Goal: Task Accomplishment & Management: Manage account settings

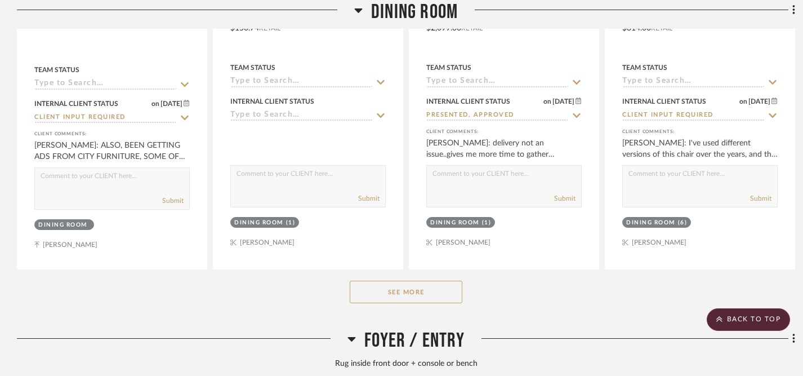
scroll to position [1094, 0]
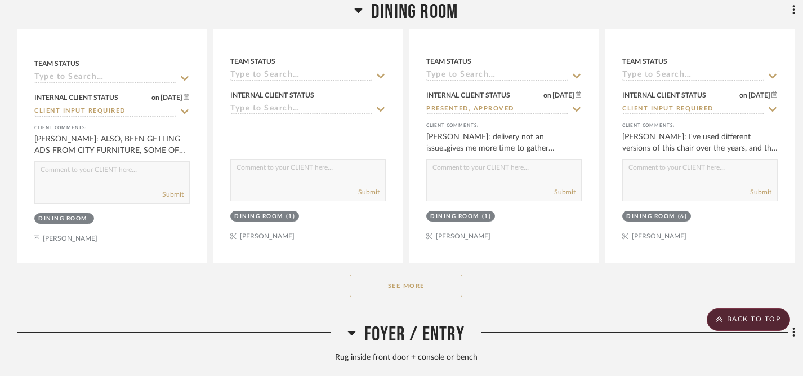
click at [397, 282] on button "See More" at bounding box center [406, 285] width 113 height 23
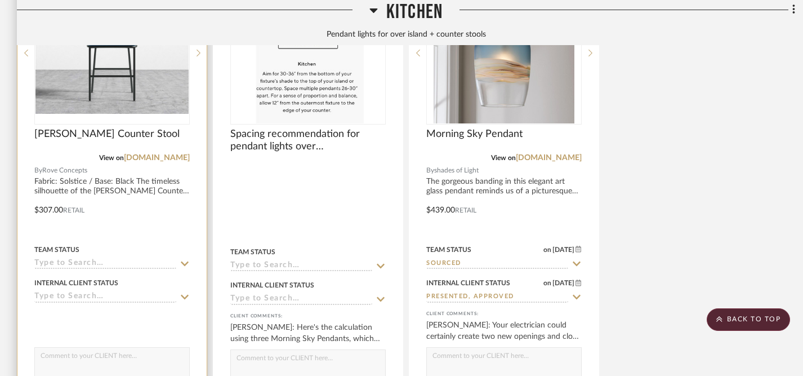
scroll to position [2591, 0]
click at [186, 293] on icon at bounding box center [185, 295] width 8 height 5
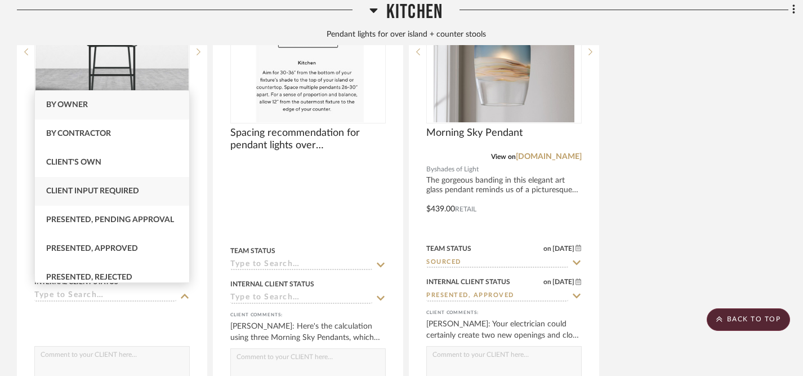
click at [141, 194] on div "Client Input Required" at bounding box center [112, 191] width 154 height 29
type input "[DATE]"
type input "Client Input Required"
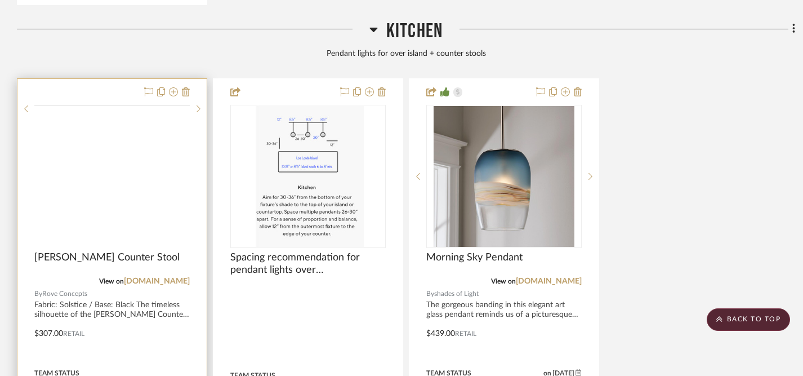
scroll to position [2461, 0]
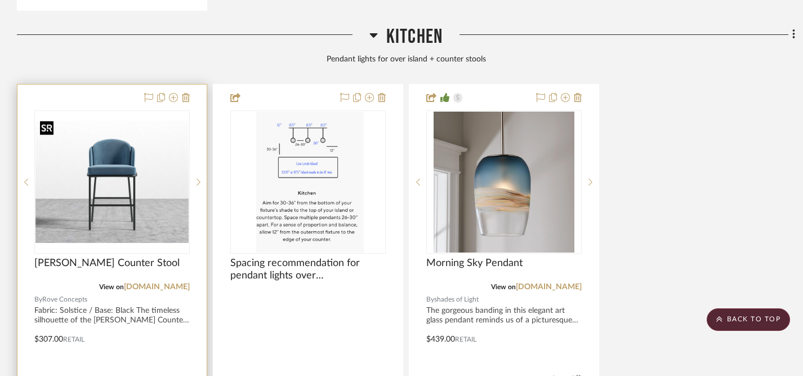
click at [0, 0] on img at bounding box center [0, 0] width 0 height 0
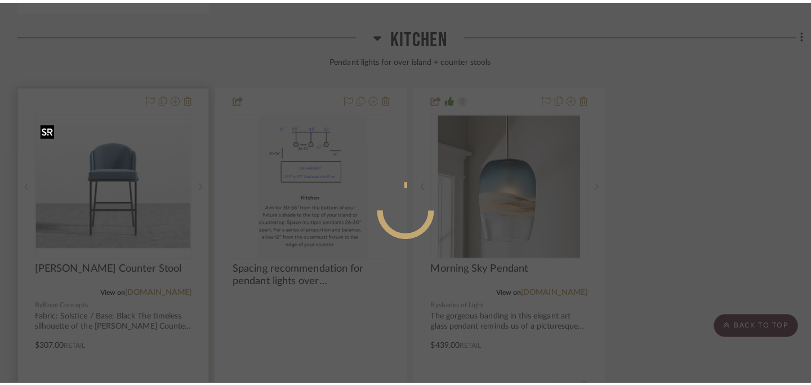
scroll to position [0, 0]
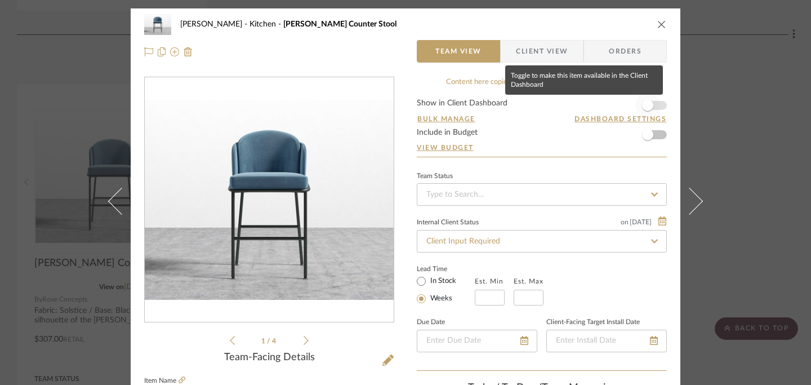
click at [644, 107] on span "button" at bounding box center [647, 105] width 11 height 11
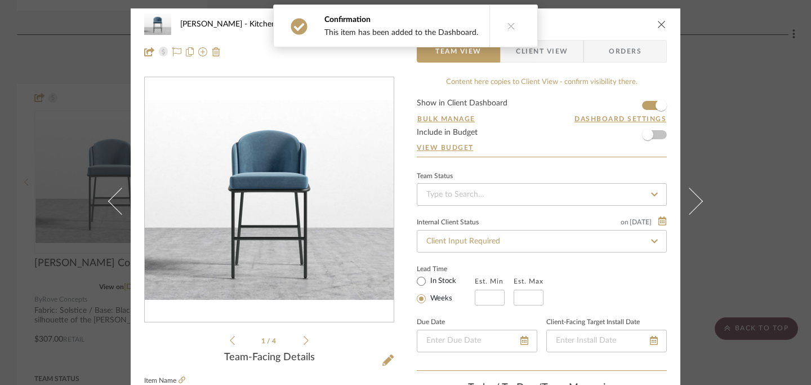
click at [660, 23] on icon "close" at bounding box center [661, 24] width 9 height 9
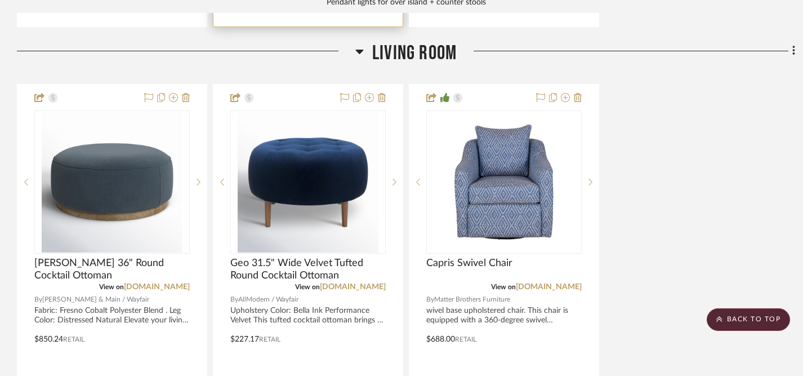
scroll to position [3013, 0]
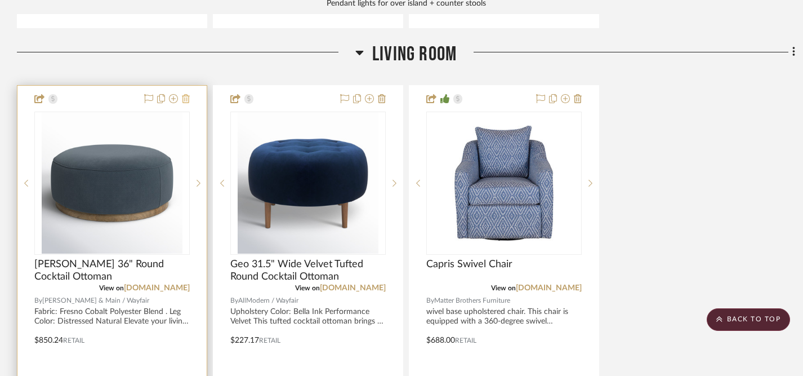
click at [187, 94] on icon at bounding box center [186, 98] width 8 height 9
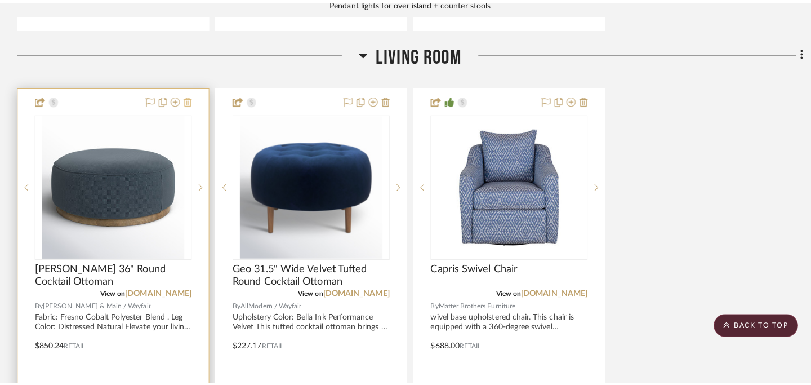
scroll to position [0, 0]
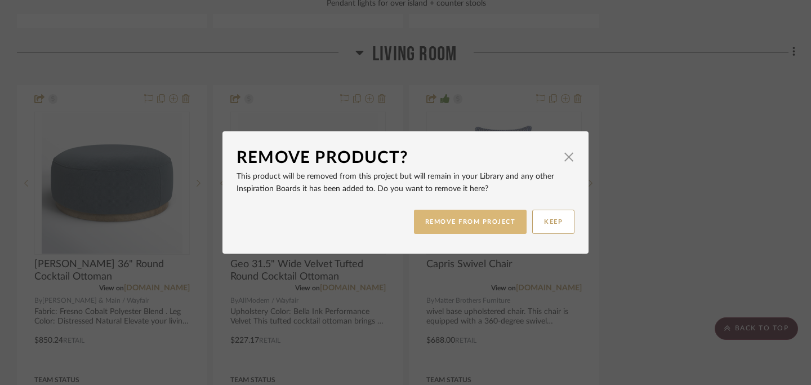
click at [449, 227] on button "REMOVE FROM PROJECT" at bounding box center [470, 222] width 113 height 24
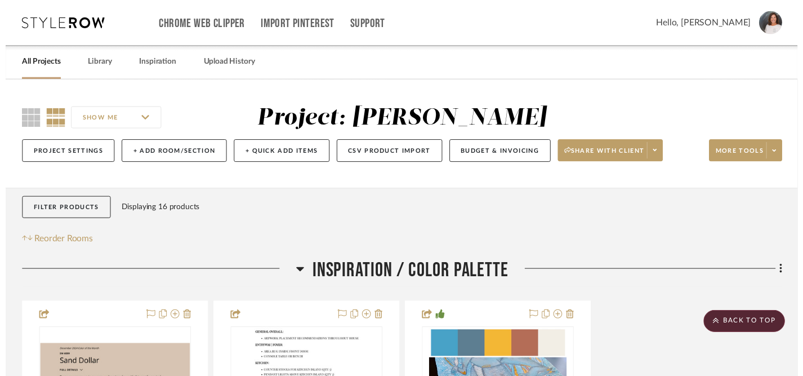
scroll to position [3013, 0]
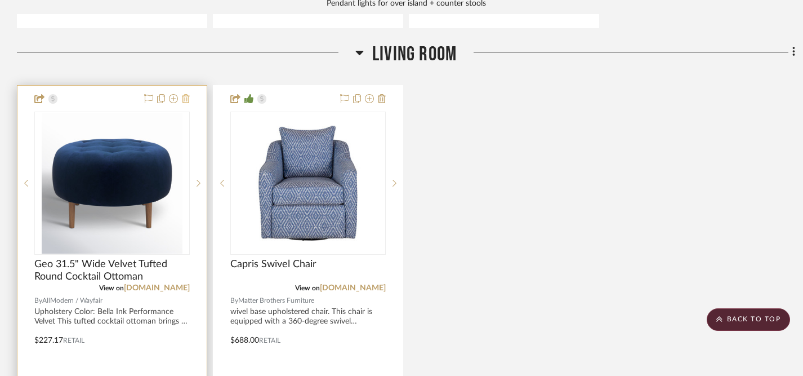
click at [188, 94] on icon at bounding box center [186, 98] width 8 height 9
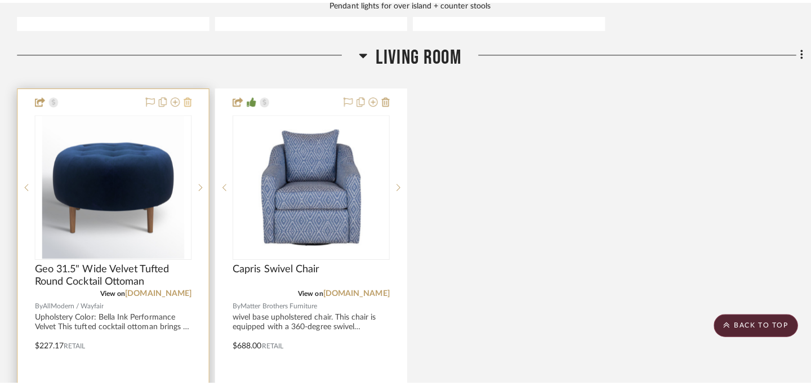
scroll to position [0, 0]
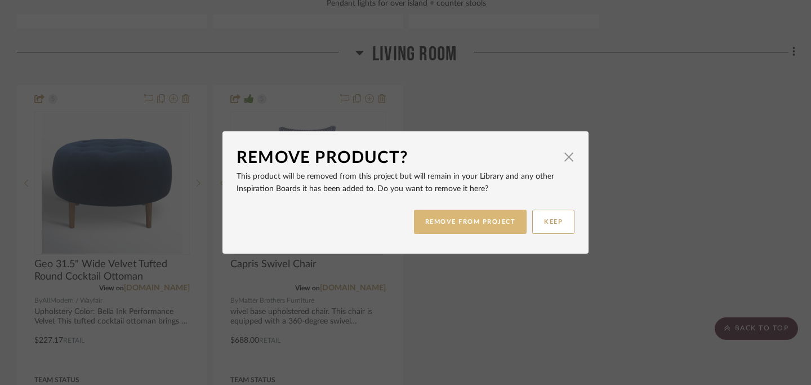
click at [465, 219] on button "REMOVE FROM PROJECT" at bounding box center [470, 222] width 113 height 24
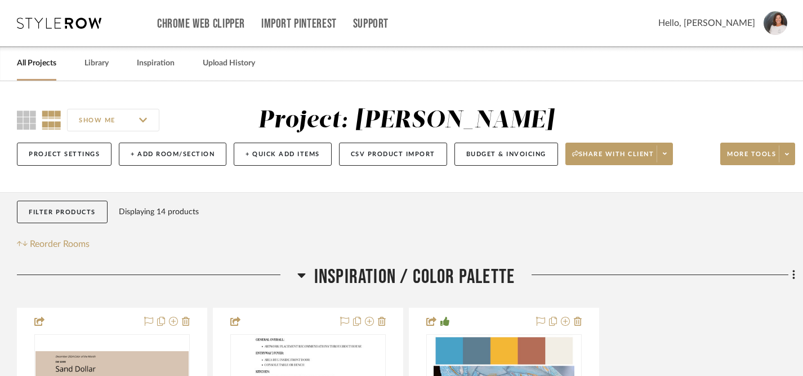
click at [41, 66] on link "All Projects" at bounding box center [36, 63] width 39 height 15
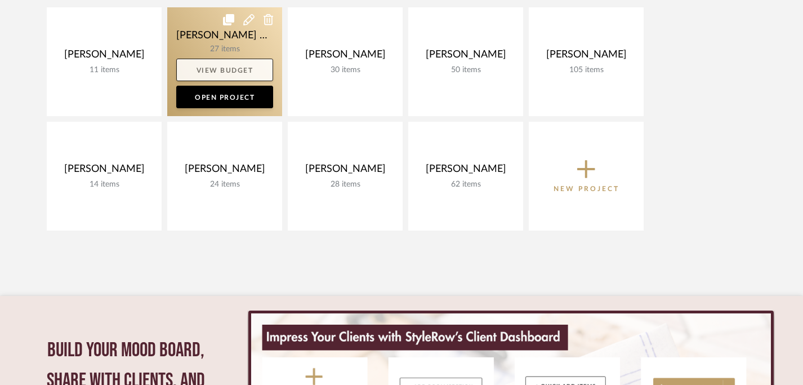
scroll to position [208, 0]
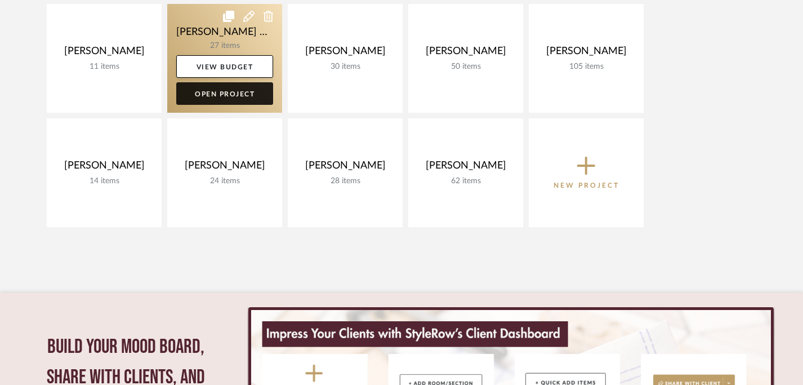
click at [219, 94] on link "Open Project" at bounding box center [224, 93] width 97 height 23
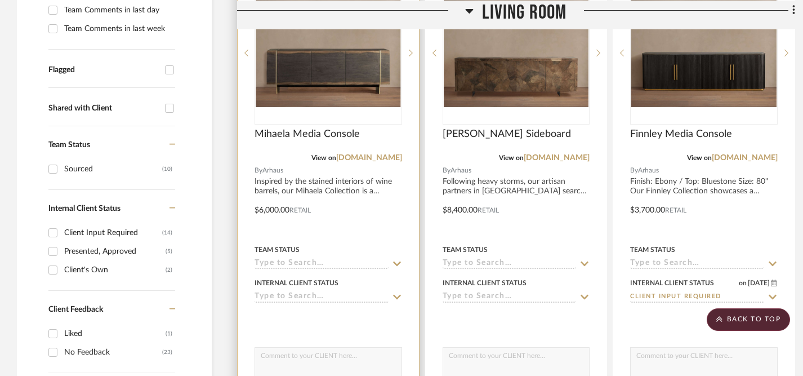
scroll to position [354, 0]
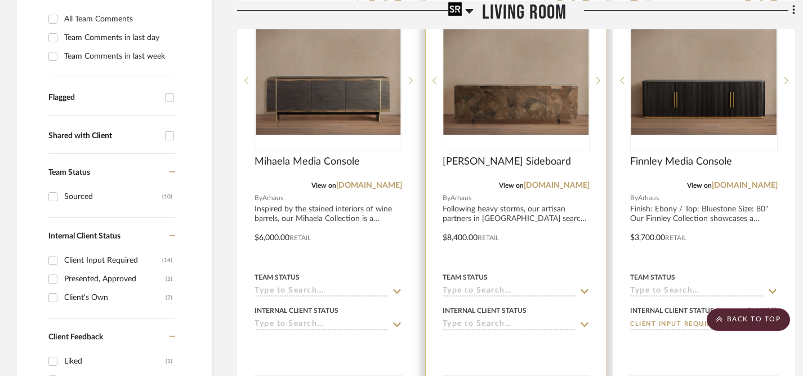
click at [520, 90] on img "0" at bounding box center [516, 80] width 145 height 109
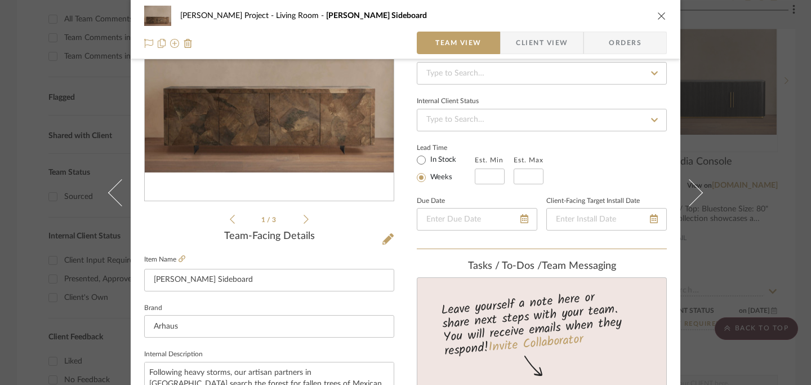
scroll to position [123, 0]
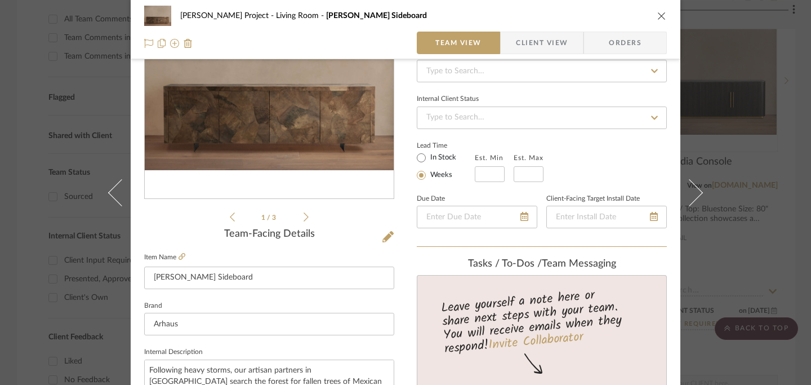
click at [658, 16] on icon "close" at bounding box center [661, 15] width 9 height 9
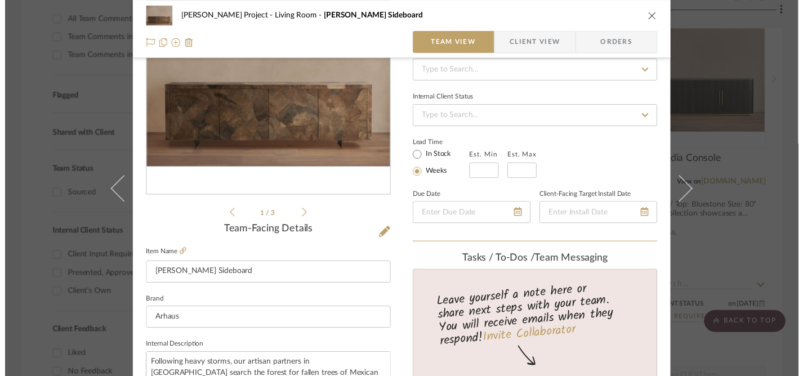
scroll to position [354, 0]
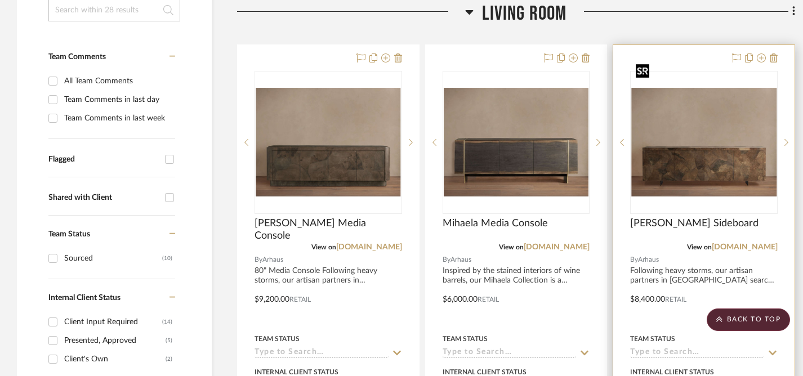
scroll to position [284, 0]
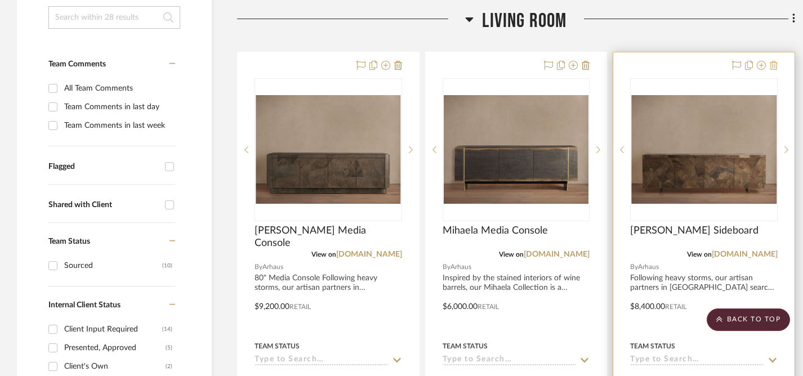
click at [776, 61] on icon at bounding box center [774, 65] width 8 height 9
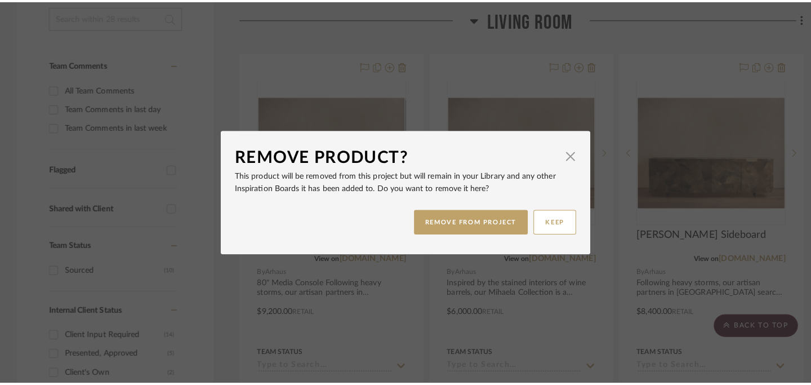
scroll to position [0, 0]
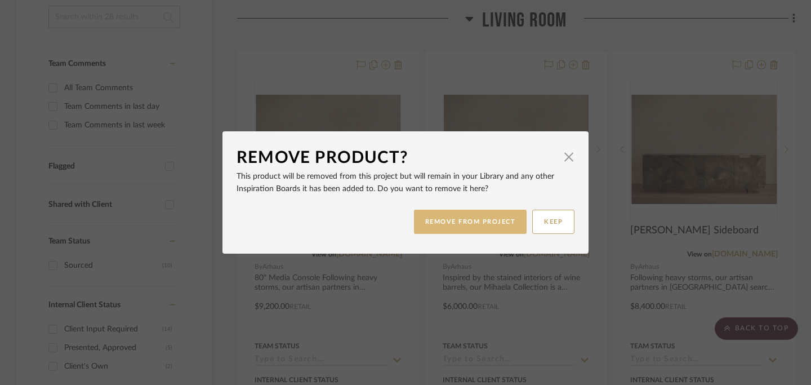
click at [465, 221] on button "REMOVE FROM PROJECT" at bounding box center [470, 222] width 113 height 24
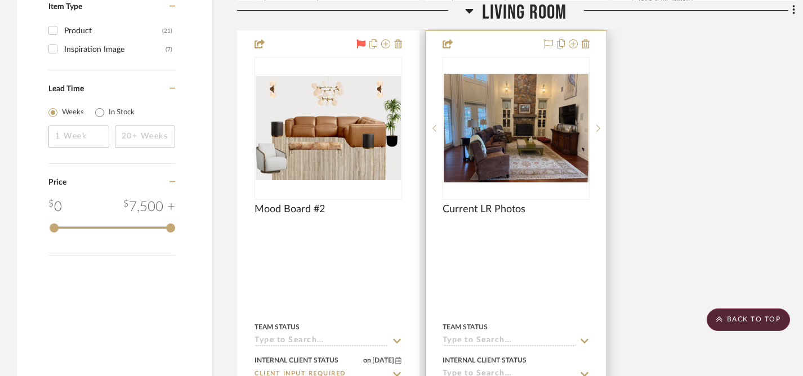
scroll to position [1243, 0]
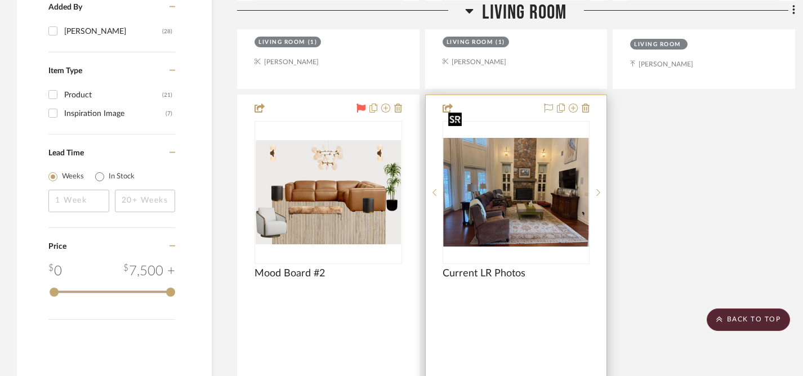
click at [0, 0] on img at bounding box center [0, 0] width 0 height 0
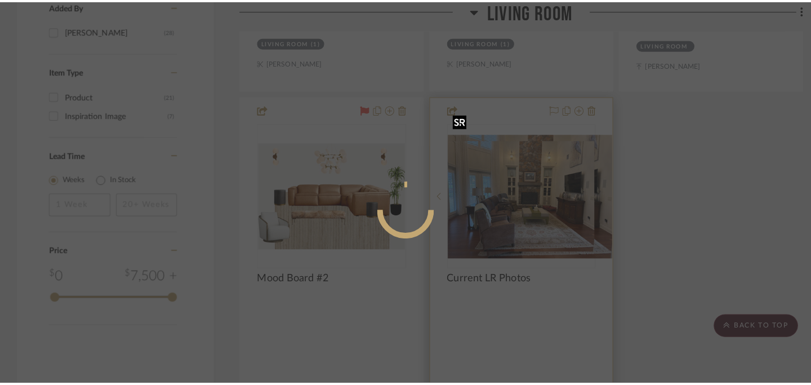
scroll to position [0, 0]
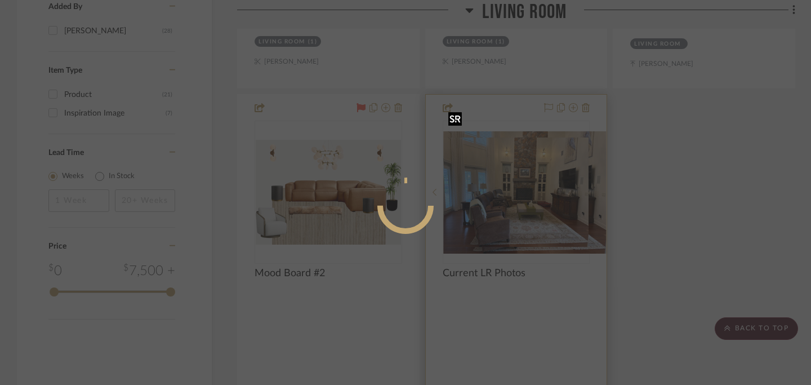
click at [531, 204] on div at bounding box center [405, 192] width 811 height 385
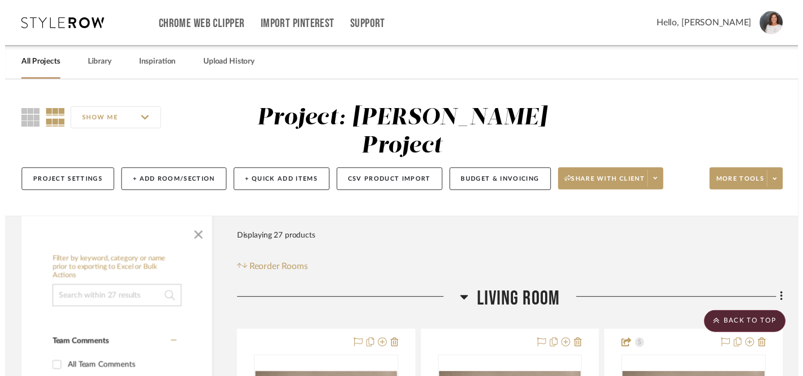
scroll to position [1243, 0]
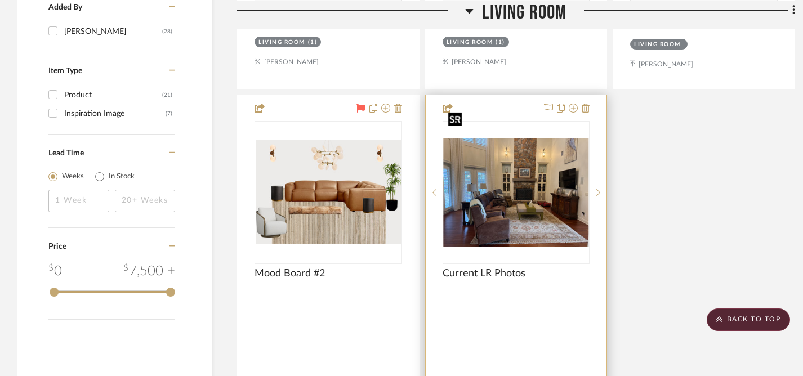
click at [520, 201] on img "0" at bounding box center [516, 192] width 145 height 109
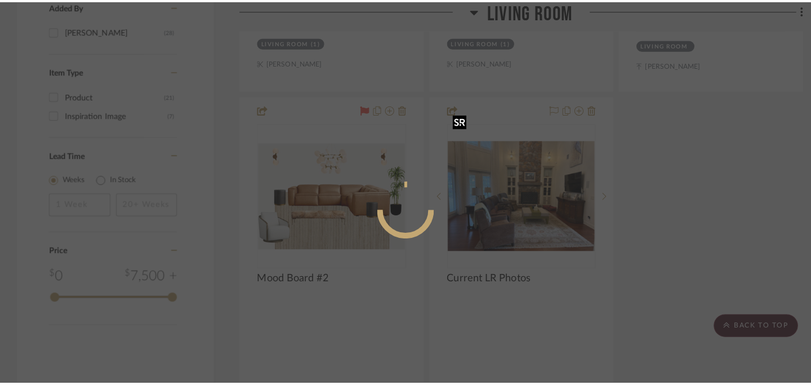
scroll to position [0, 0]
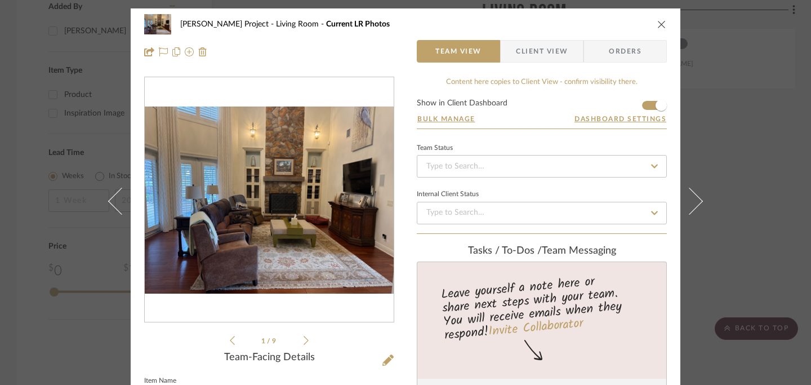
click at [658, 24] on icon "close" at bounding box center [661, 24] width 9 height 9
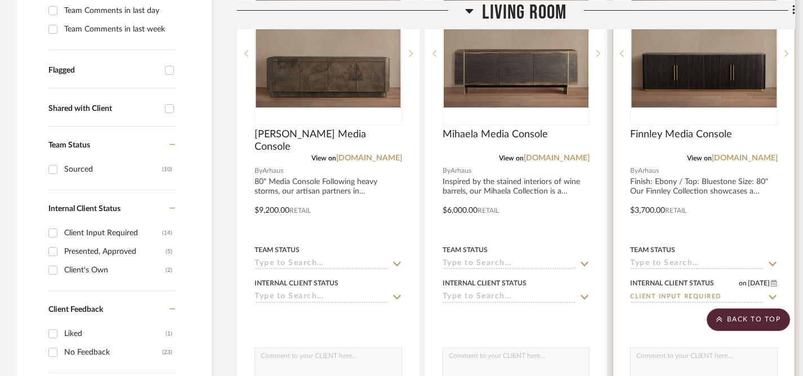
scroll to position [381, 0]
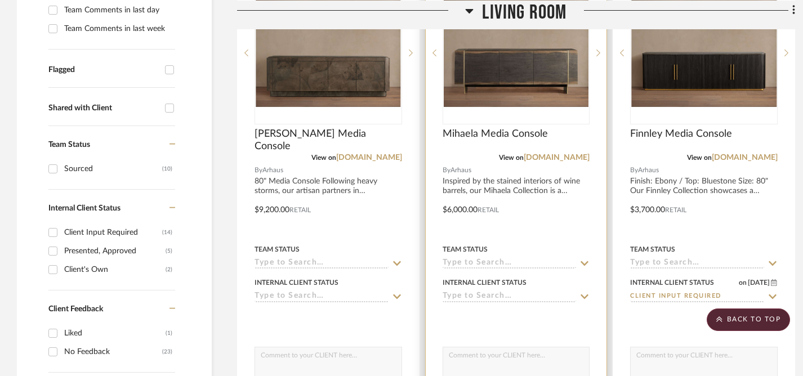
click at [528, 155] on div at bounding box center [516, 201] width 181 height 493
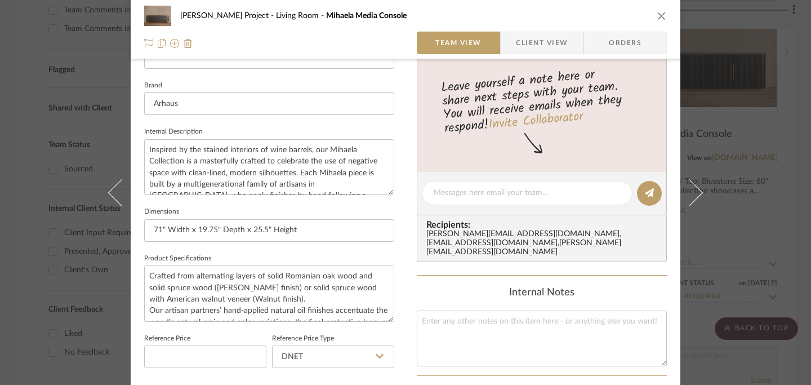
scroll to position [366, 0]
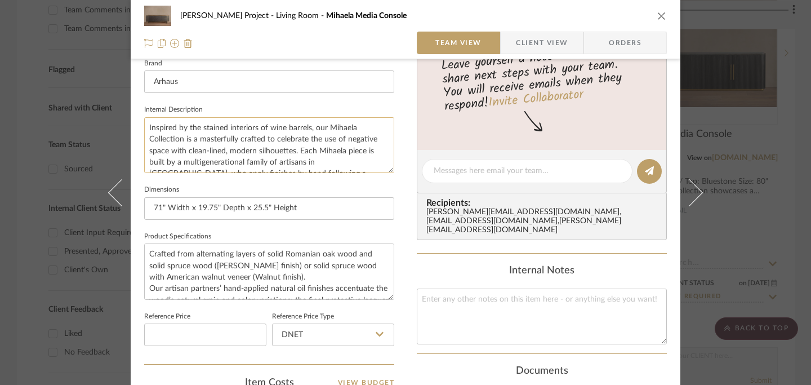
click at [147, 128] on textarea "Inspired by the stained interiors of wine barrels, our Mihaela Collection is a …" at bounding box center [269, 145] width 250 height 56
click at [145, 128] on textarea "Inspired by the stained interiors of wine barrels, our Mihaela Collection is a …" at bounding box center [269, 145] width 250 height 56
type textarea "71" Media Console Inspired by the stained interiors of wine barrels, our Mihael…"
click at [661, 18] on icon "close" at bounding box center [661, 15] width 9 height 9
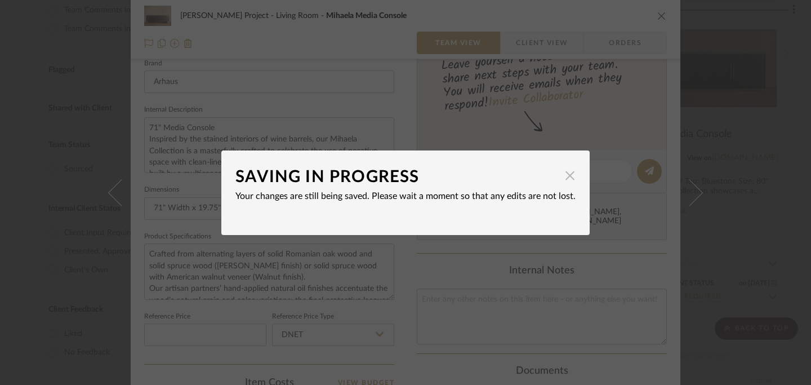
click at [567, 180] on span "button" at bounding box center [570, 175] width 23 height 23
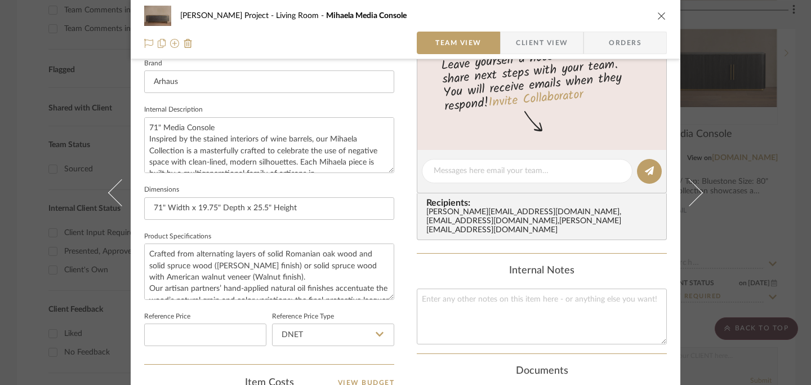
click at [657, 16] on icon "close" at bounding box center [661, 15] width 9 height 9
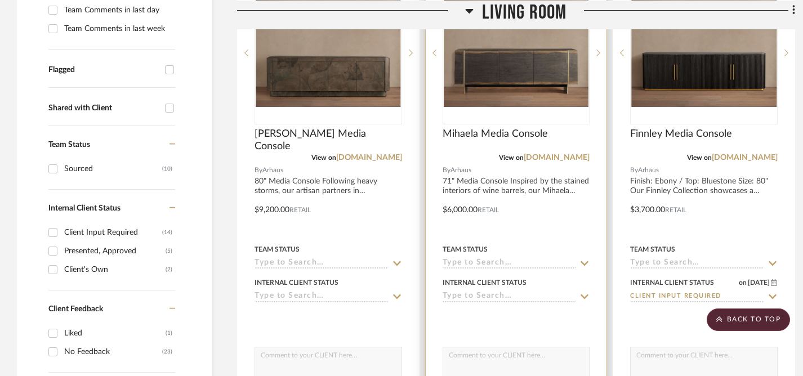
scroll to position [379, 0]
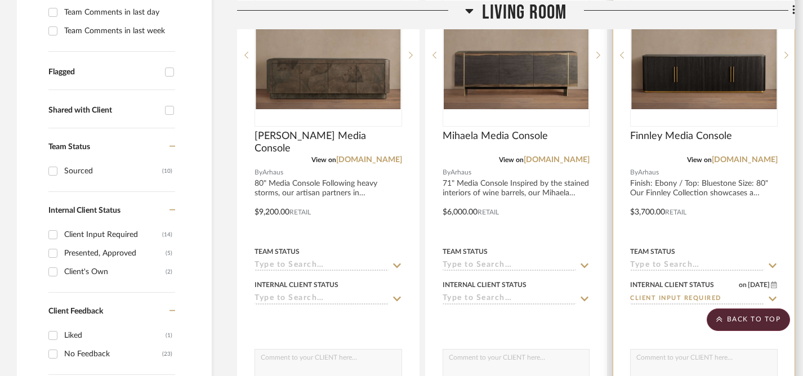
click at [704, 160] on div at bounding box center [703, 204] width 181 height 493
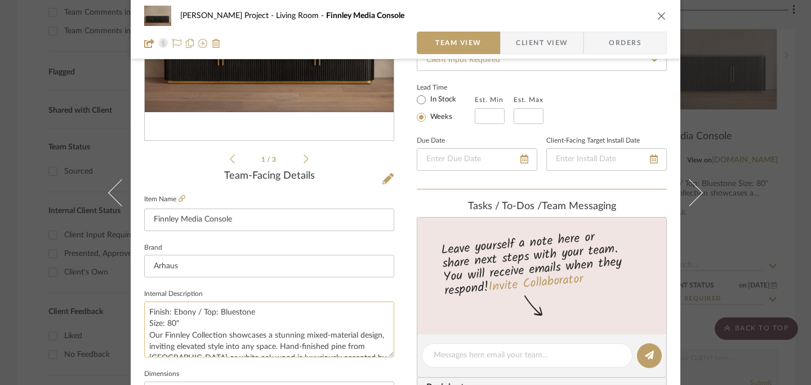
scroll to position [206, 0]
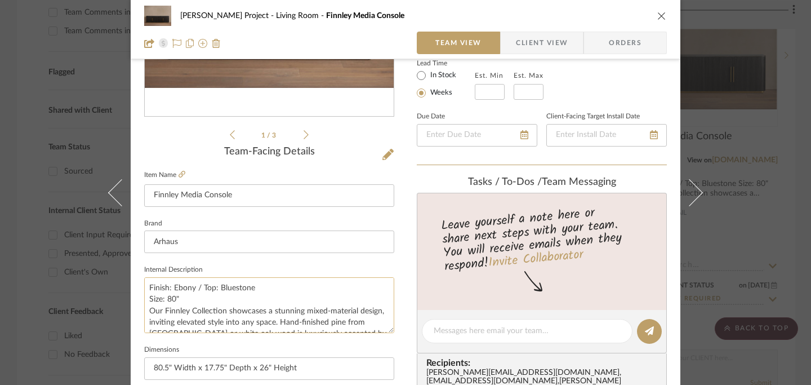
click at [164, 300] on textarea "Finish: Ebony / Top: Bluestone Size: 80" Our Finnley Collection showcases a stu…" at bounding box center [269, 305] width 250 height 56
drag, startPoint x: 146, startPoint y: 299, endPoint x: 160, endPoint y: 301, distance: 14.3
click at [160, 301] on textarea "Finish: Ebony / Top: Bluestone 80" Our Finnley Collection showcases a stunning …" at bounding box center [269, 305] width 250 height 56
click at [146, 288] on textarea "Finish: Ebony / Top: Bluestone Our Finnley Collection showcases a stunning mixe…" at bounding box center [269, 305] width 250 height 56
paste textarea "80""
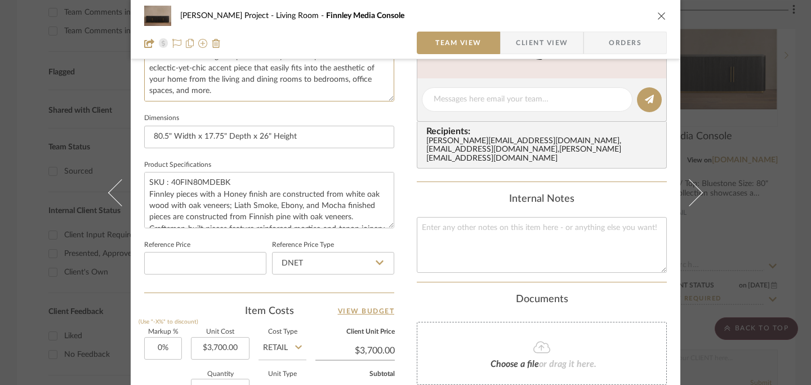
scroll to position [662, 0]
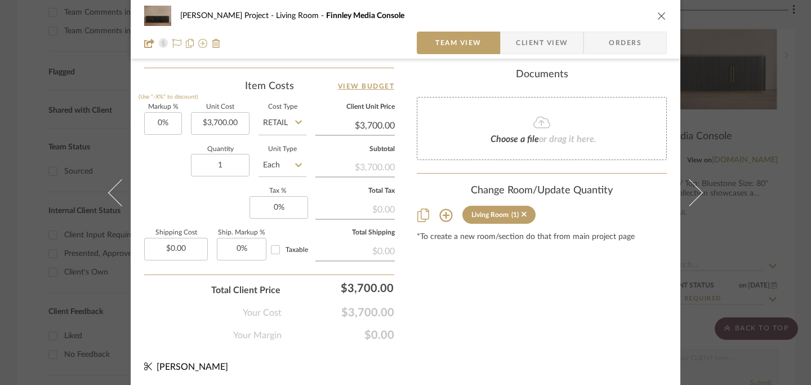
type textarea "80" Finish: Ebony / Top: Bluestone Our Finnley Collection showcases a stunning …"
click at [657, 19] on icon "close" at bounding box center [661, 15] width 9 height 9
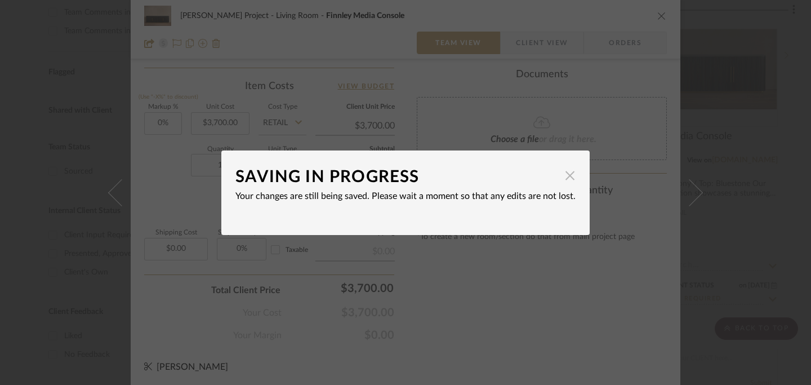
click at [568, 177] on span "button" at bounding box center [570, 175] width 23 height 23
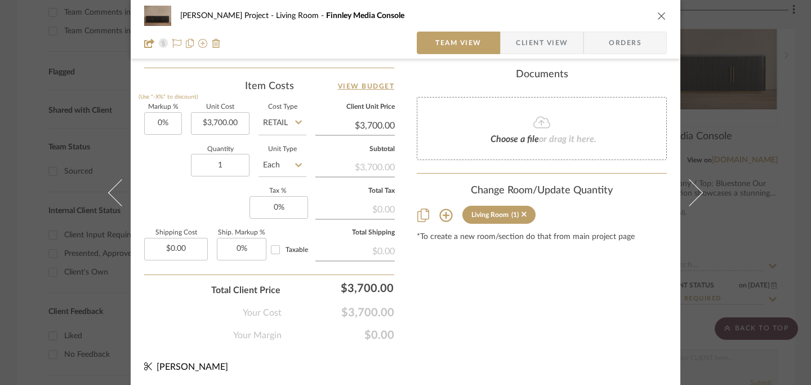
click at [657, 16] on icon "close" at bounding box center [661, 15] width 9 height 9
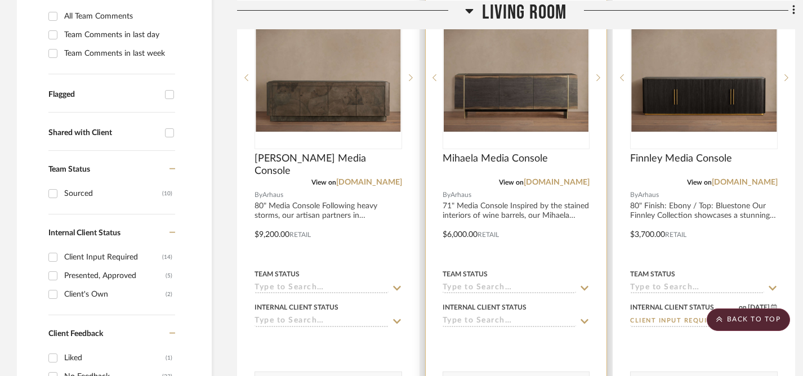
scroll to position [356, 0]
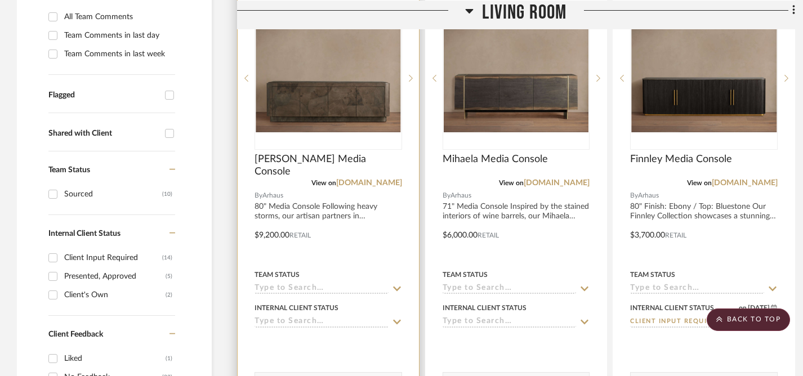
click at [397, 318] on icon at bounding box center [397, 322] width 10 height 9
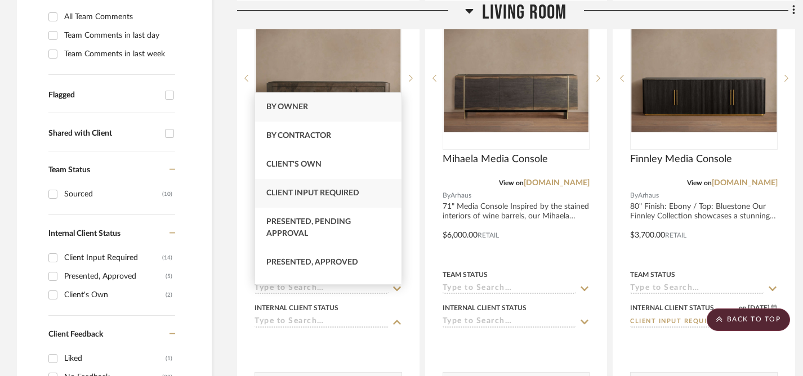
click at [321, 187] on div "Client Input Required" at bounding box center [328, 193] width 146 height 29
type input "[DATE]"
type input "Client Input Required"
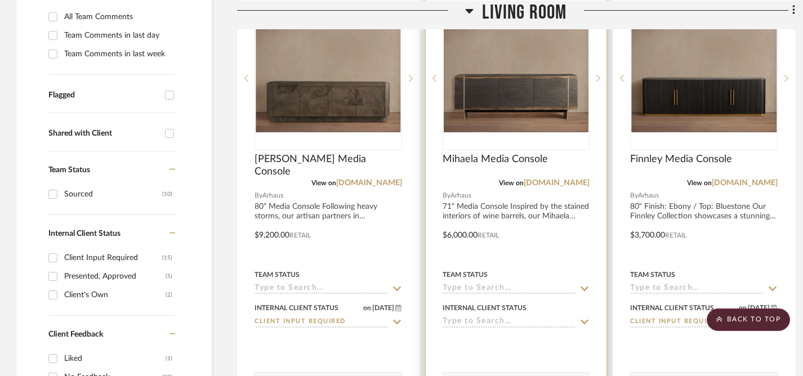
click at [586, 318] on icon at bounding box center [585, 322] width 10 height 9
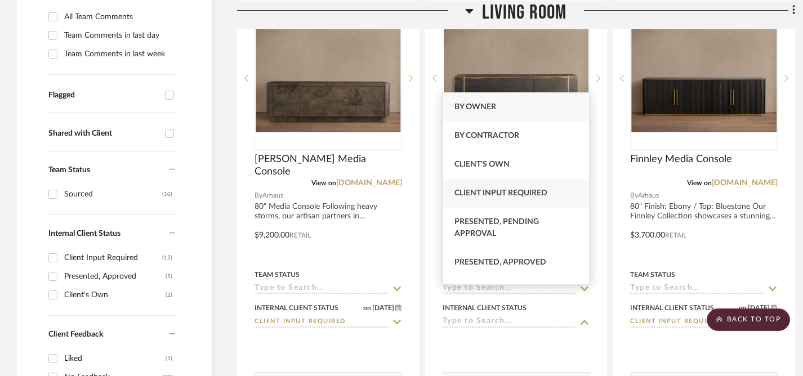
click at [504, 190] on span "Client Input Required" at bounding box center [501, 193] width 93 height 8
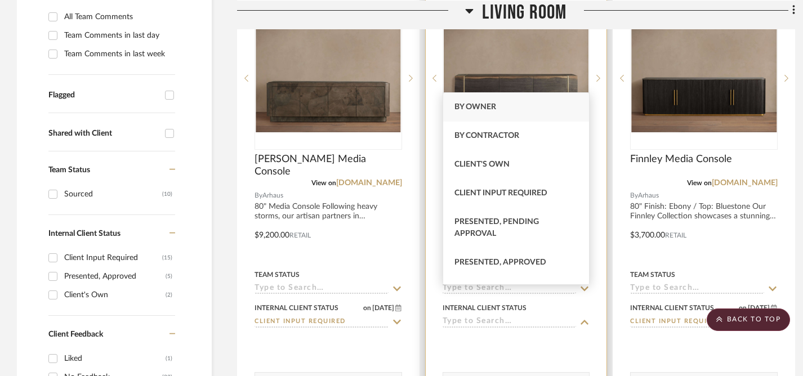
type input "[DATE]"
type input "Client Input Required"
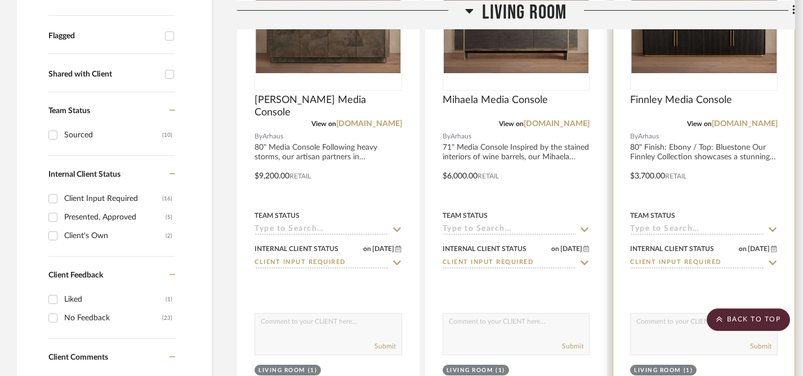
scroll to position [423, 0]
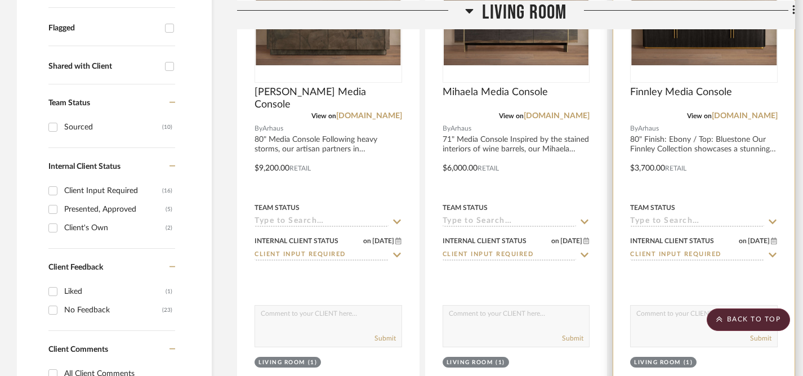
click at [773, 253] on icon at bounding box center [773, 255] width 8 height 5
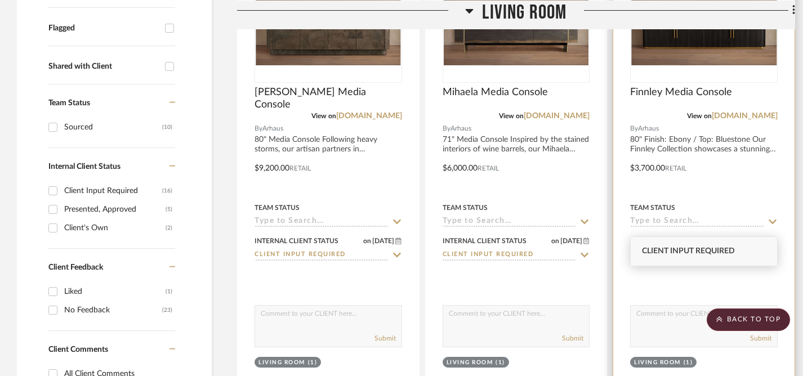
click at [669, 255] on span "Client Input Required" at bounding box center [688, 251] width 93 height 8
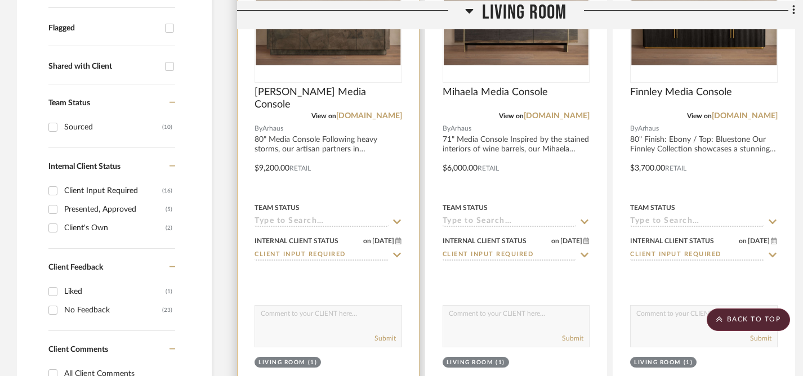
click at [333, 306] on textarea at bounding box center [328, 316] width 146 height 21
click at [287, 306] on textarea "Here's a media console option." at bounding box center [328, 316] width 146 height 21
click at [377, 306] on textarea "Here's a gorgeous media console option." at bounding box center [328, 316] width 146 height 21
click at [389, 306] on textarea "Here's a gorgeous media console option." at bounding box center [328, 316] width 146 height 21
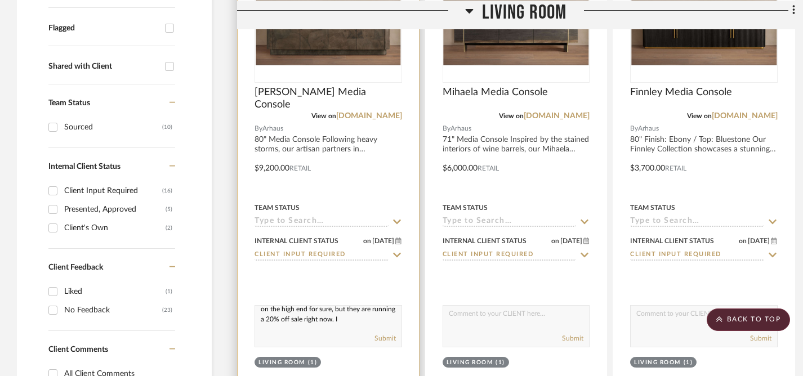
type textarea "Here's a gorgeous media console option. It's on the high end for sure, but they…"
click at [388, 333] on button "Submit" at bounding box center [385, 338] width 21 height 10
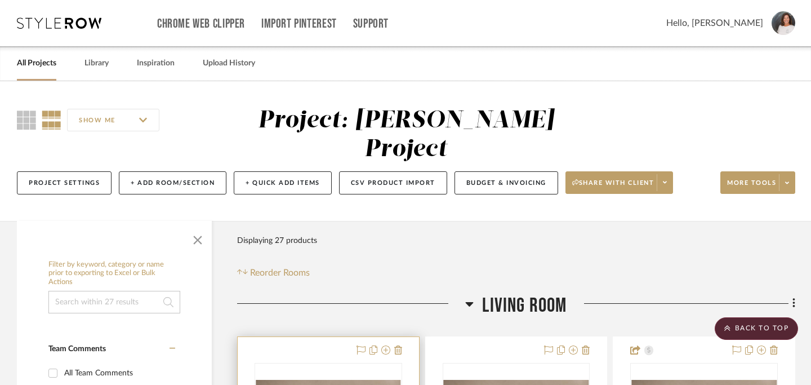
scroll to position [0, 0]
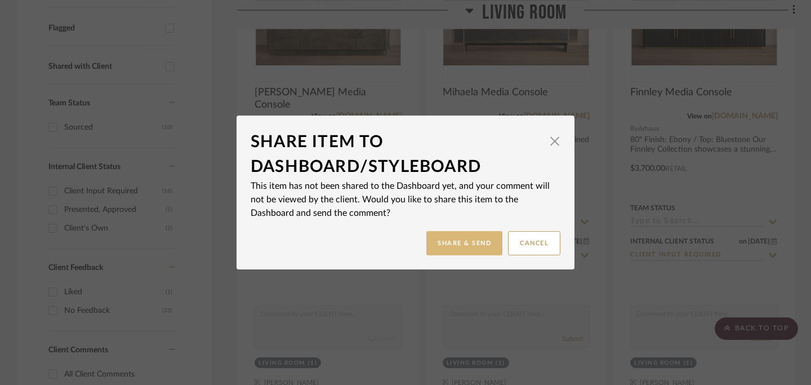
click at [464, 244] on button "Share & Send" at bounding box center [464, 243] width 76 height 24
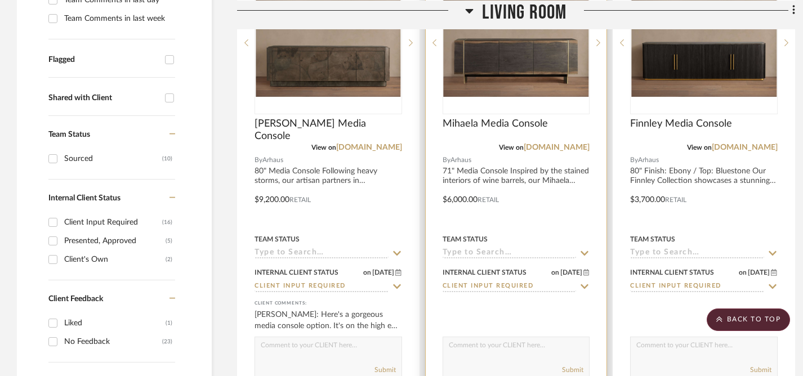
scroll to position [398, 0]
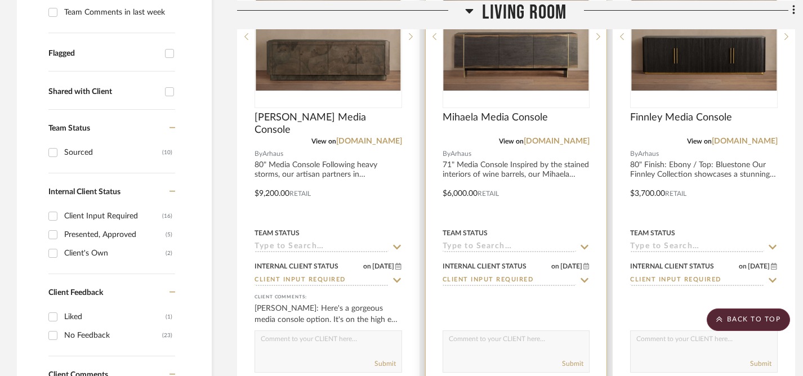
click at [481, 331] on textarea at bounding box center [516, 341] width 146 height 21
type textarea "H"
type textarea "This is another beautiful media console option that would work beautifully with…"
click at [573, 359] on button "Submit" at bounding box center [572, 364] width 21 height 10
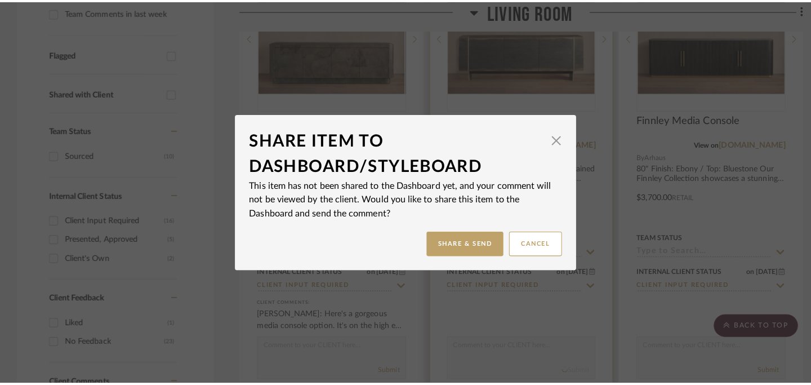
scroll to position [0, 0]
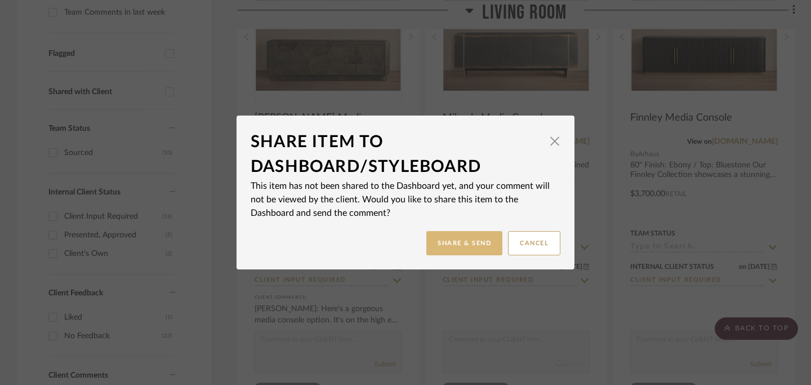
click at [475, 247] on button "Share & Send" at bounding box center [464, 243] width 76 height 24
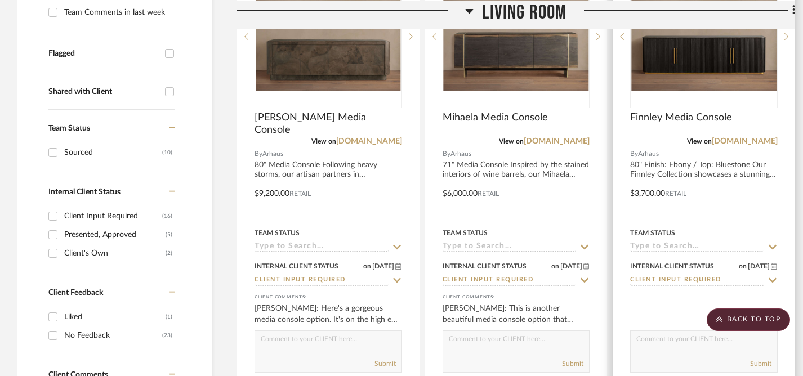
scroll to position [398, 8]
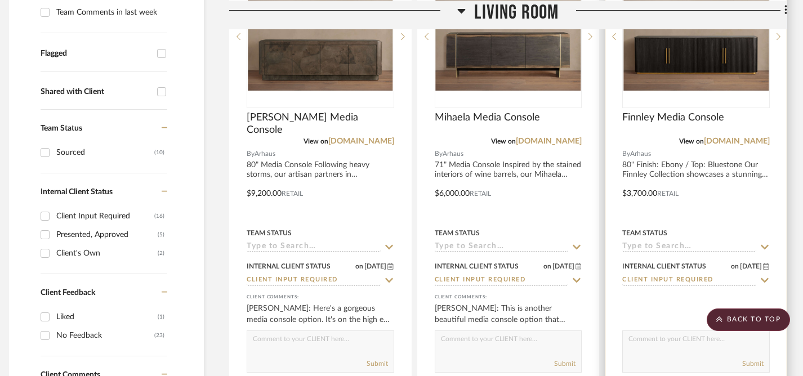
click at [678, 331] on textarea at bounding box center [696, 341] width 146 height 21
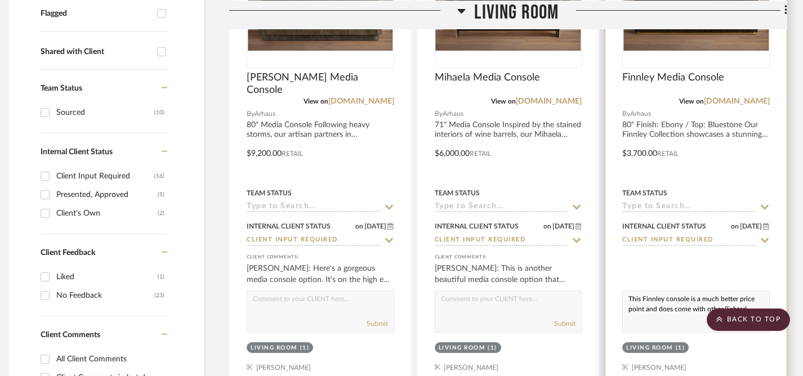
scroll to position [535, 8]
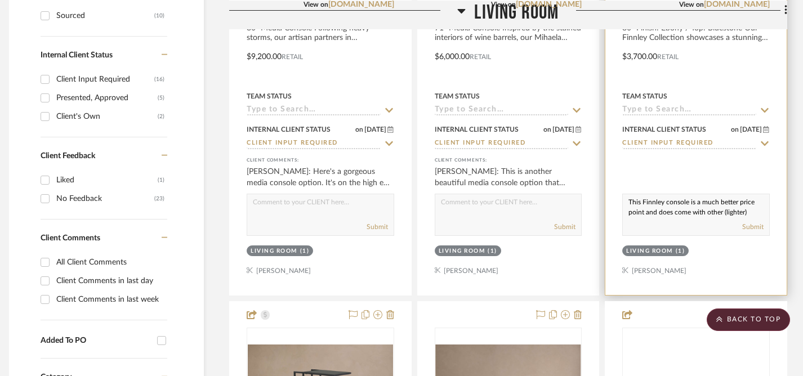
click at [666, 194] on textarea "This Finnley console is a much better price point and does come with other (lig…" at bounding box center [696, 204] width 146 height 21
type textarea "This Finnley media console is a much better price point and does come with othe…"
click at [752, 222] on button "Submit" at bounding box center [752, 227] width 21 height 10
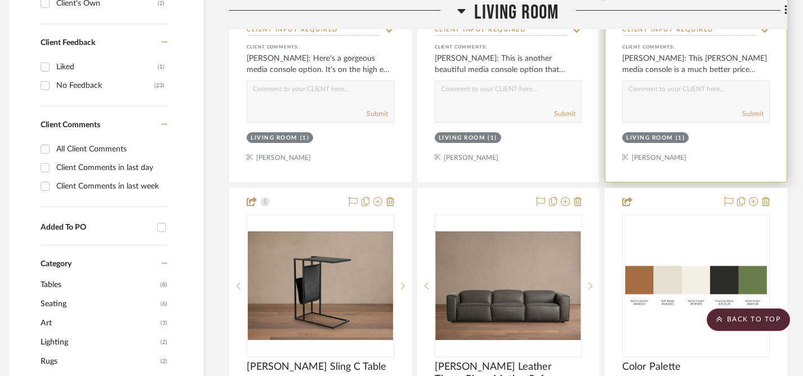
scroll to position [746, 8]
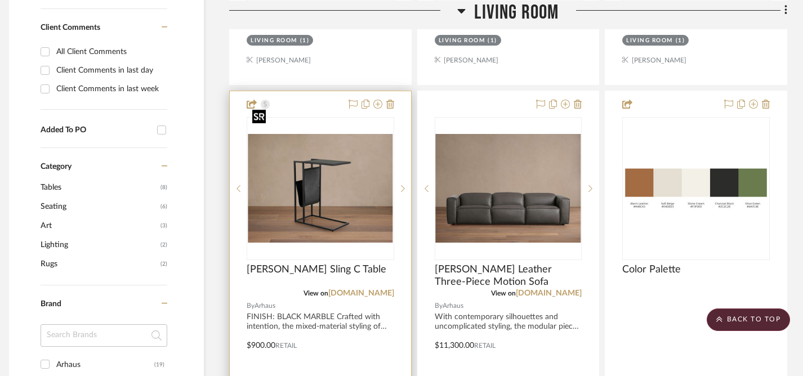
click at [330, 183] on img "0" at bounding box center [320, 188] width 145 height 109
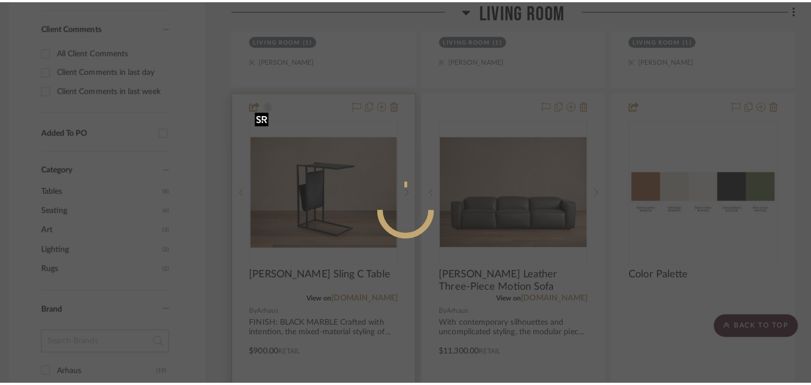
scroll to position [0, 0]
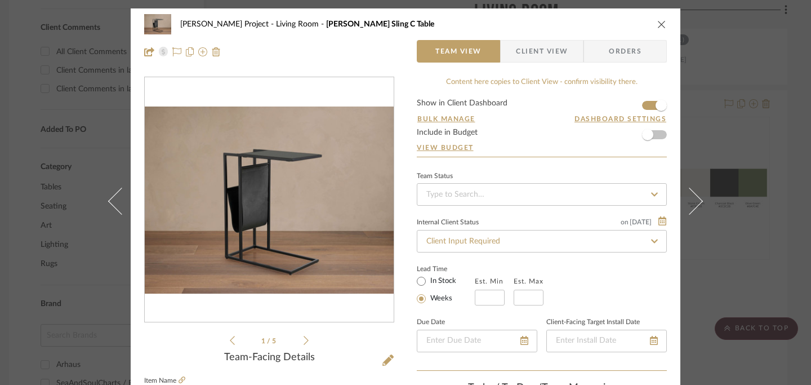
click at [657, 22] on icon "close" at bounding box center [661, 24] width 9 height 9
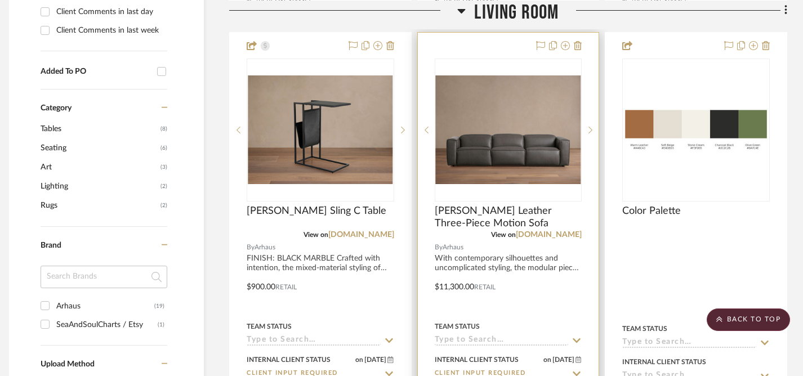
scroll to position [804, 8]
click at [508, 121] on img "0" at bounding box center [508, 129] width 145 height 109
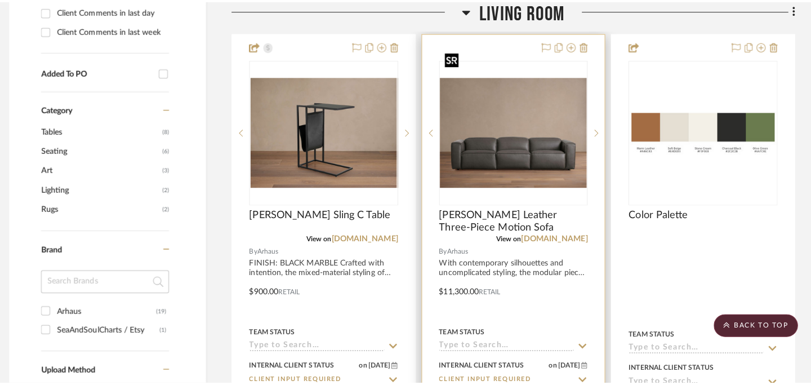
scroll to position [0, 0]
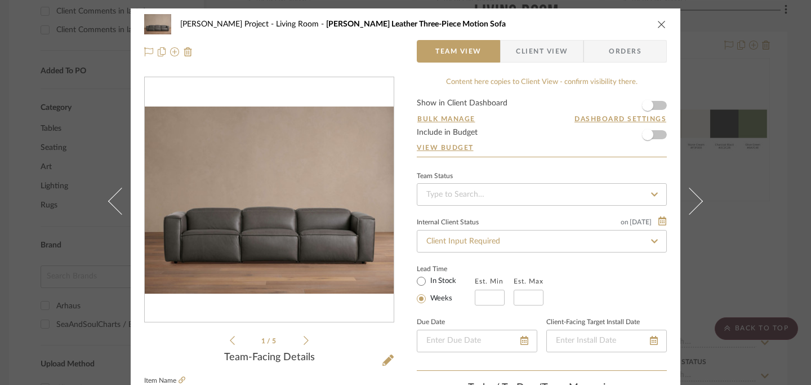
click at [657, 23] on icon "close" at bounding box center [661, 24] width 9 height 9
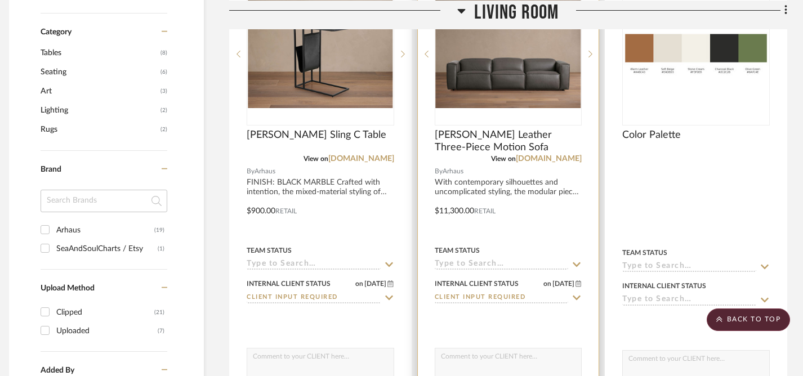
scroll to position [884, 8]
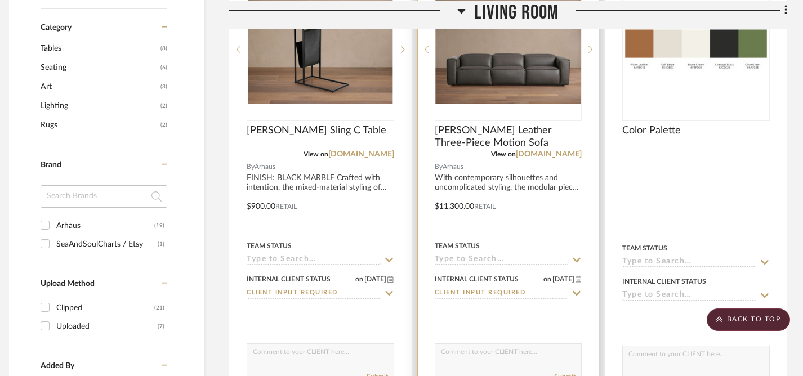
click at [500, 344] on textarea at bounding box center [508, 354] width 146 height 21
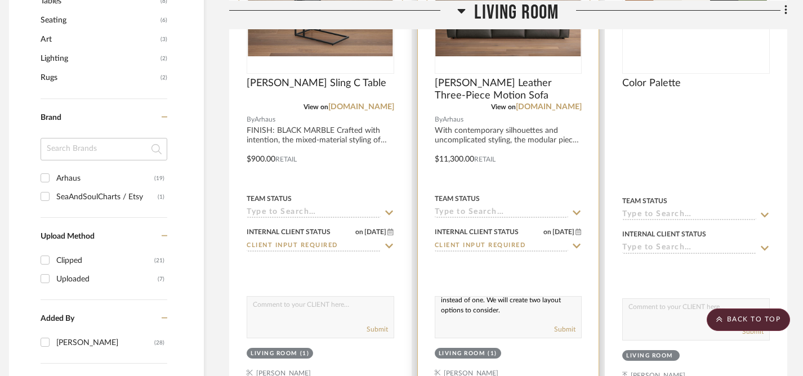
scroll to position [41, 0]
click at [455, 297] on textarea "This is the same style as the sectional, so I'm checking to see if it comes in …" at bounding box center [508, 307] width 146 height 21
type textarea "This is the same style as the sectional, so I'm checking to see if it comes in …"
click at [564, 324] on button "Submit" at bounding box center [564, 329] width 21 height 10
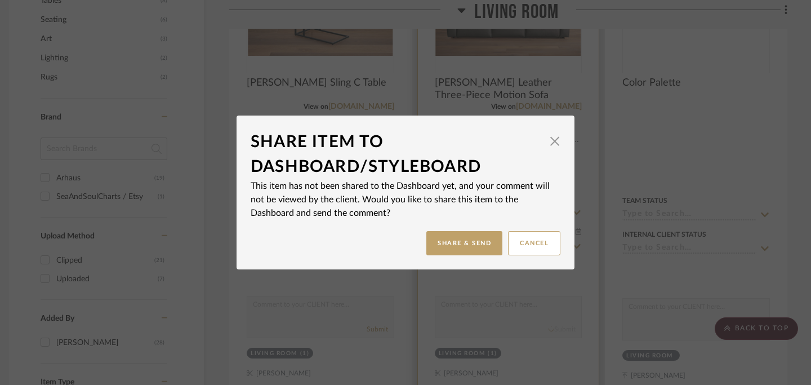
scroll to position [0, 0]
click at [468, 246] on button "Share & Send" at bounding box center [464, 243] width 76 height 24
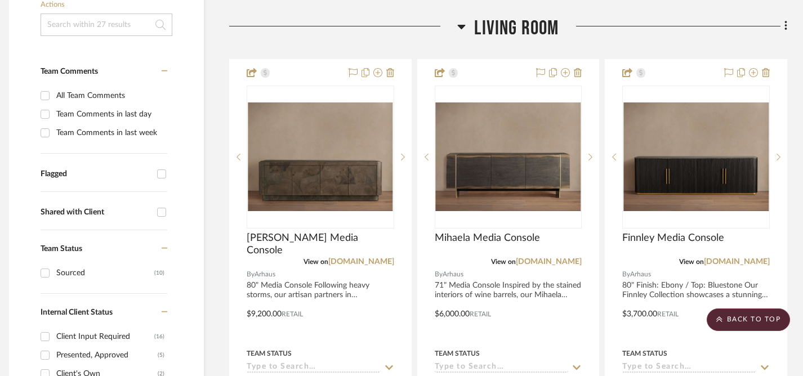
scroll to position [287, 8]
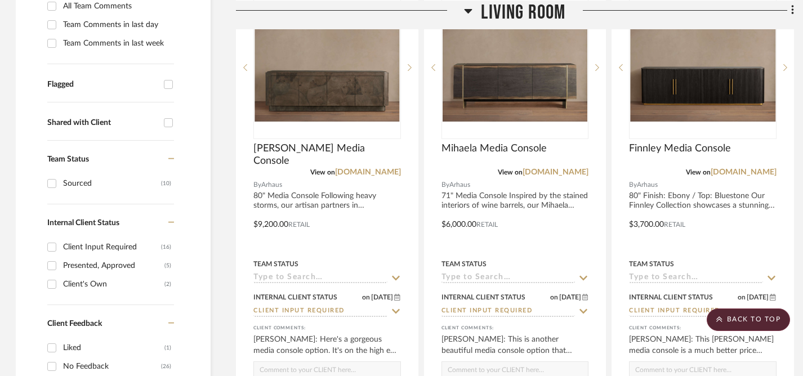
scroll to position [0, 1]
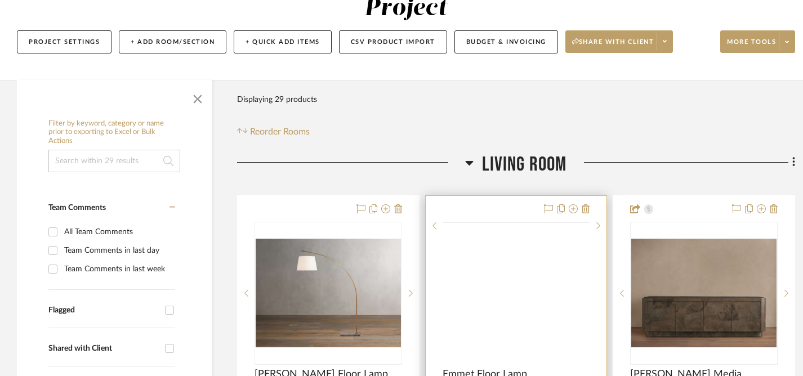
scroll to position [83, 0]
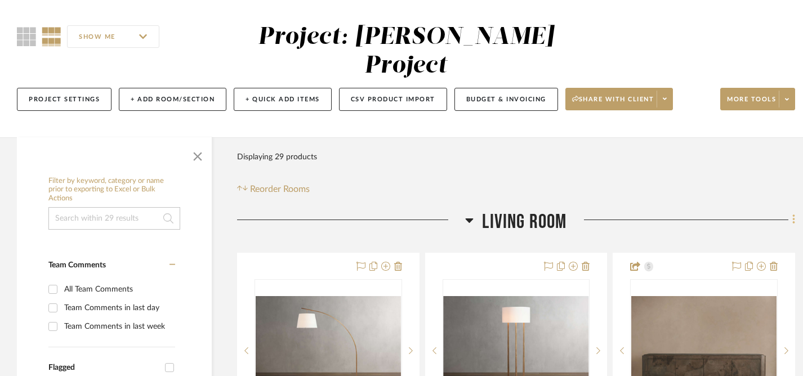
click at [794, 213] on icon at bounding box center [794, 219] width 3 height 12
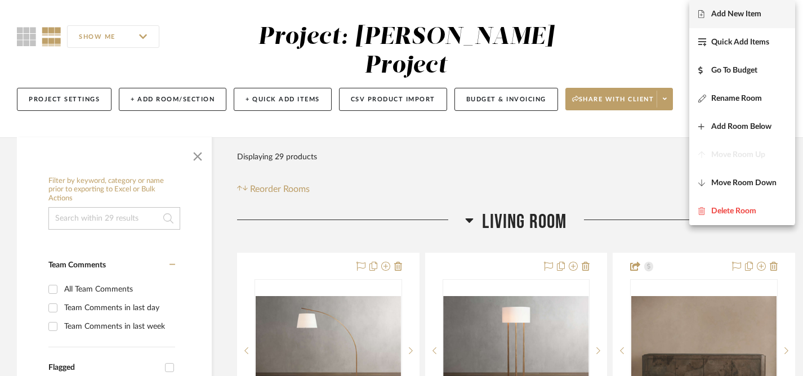
click at [732, 16] on span "Add New Item" at bounding box center [736, 15] width 50 height 10
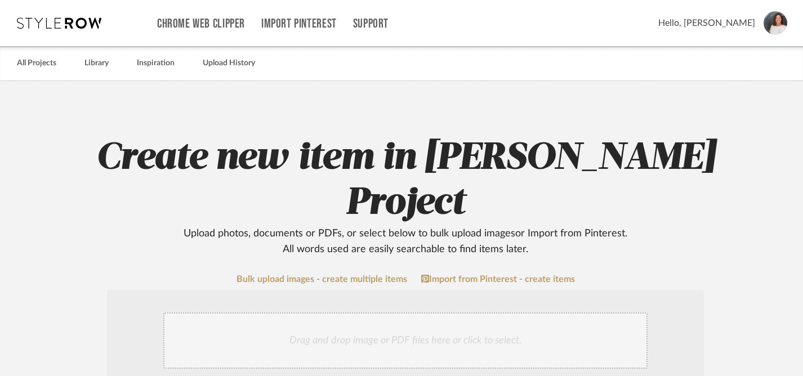
click at [328, 313] on div "Drag and drop image or PDF files here or click to select." at bounding box center [405, 341] width 484 height 56
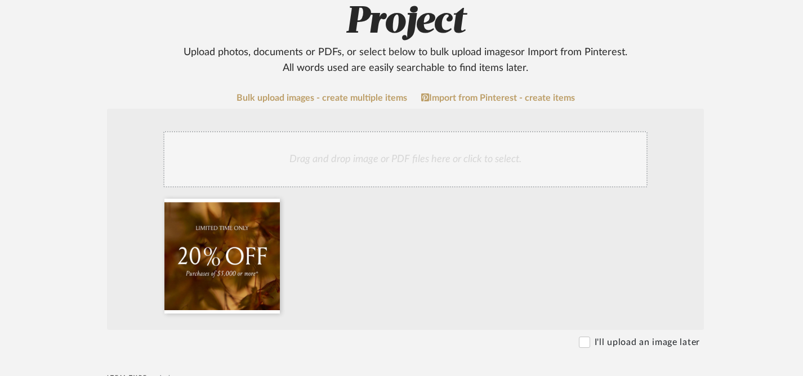
scroll to position [183, 0]
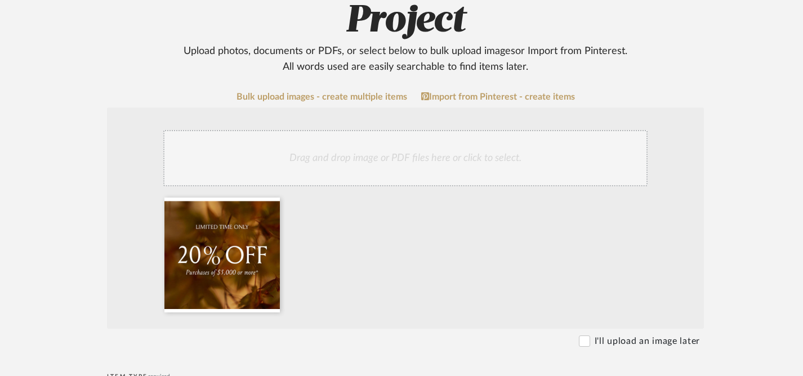
radio input "true"
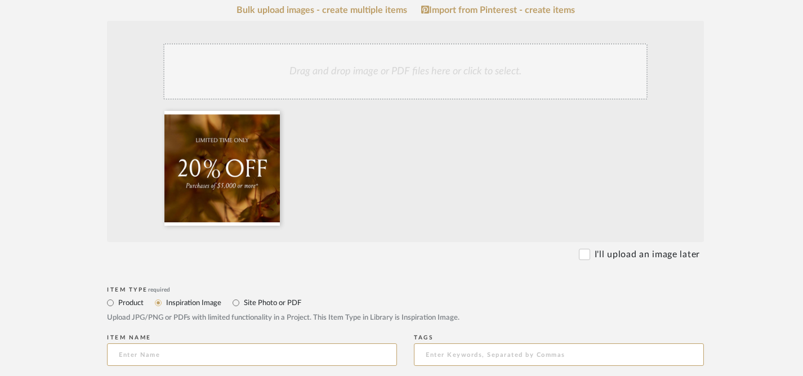
scroll to position [281, 0]
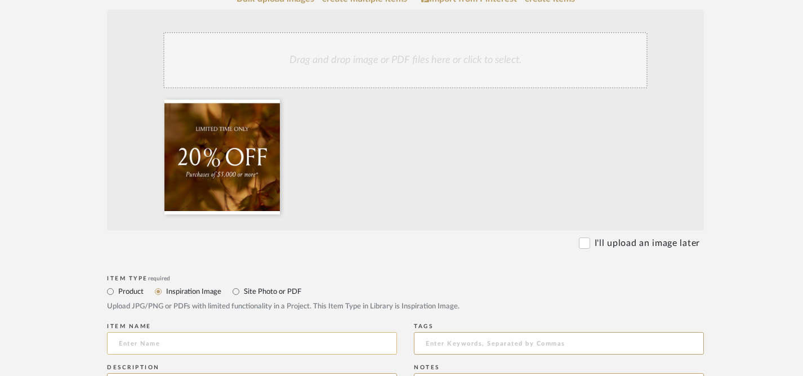
click at [283, 332] on input at bounding box center [252, 343] width 290 height 23
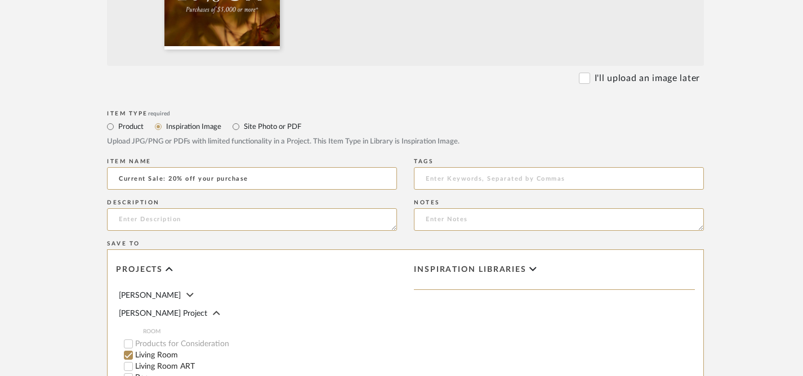
scroll to position [656, 0]
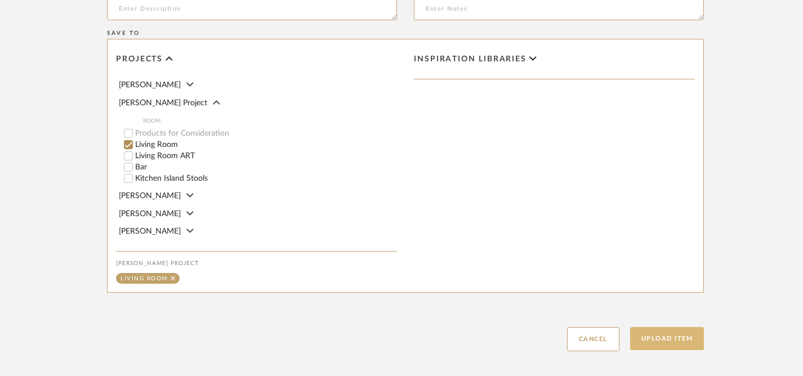
type input "Current Sale: 20% off your purchase"
click at [660, 327] on button "Upload Item" at bounding box center [667, 338] width 74 height 23
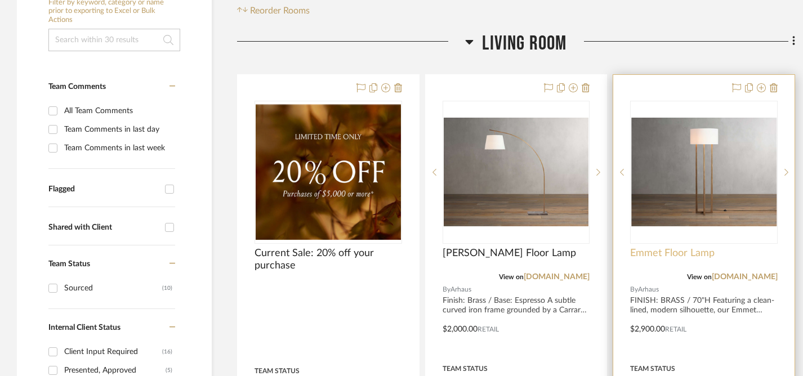
scroll to position [264, 0]
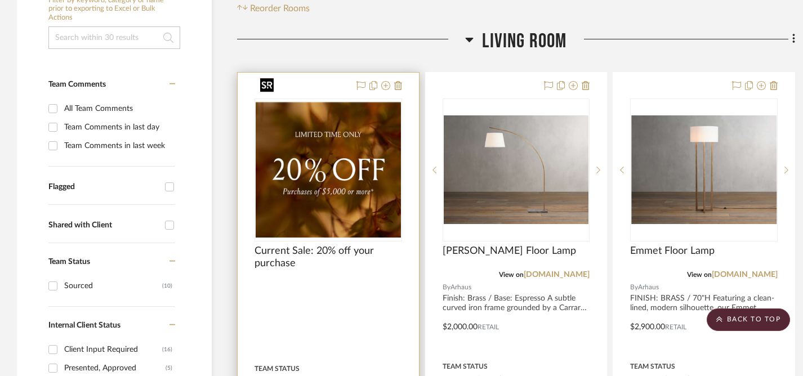
click at [323, 128] on img "0" at bounding box center [328, 170] width 145 height 136
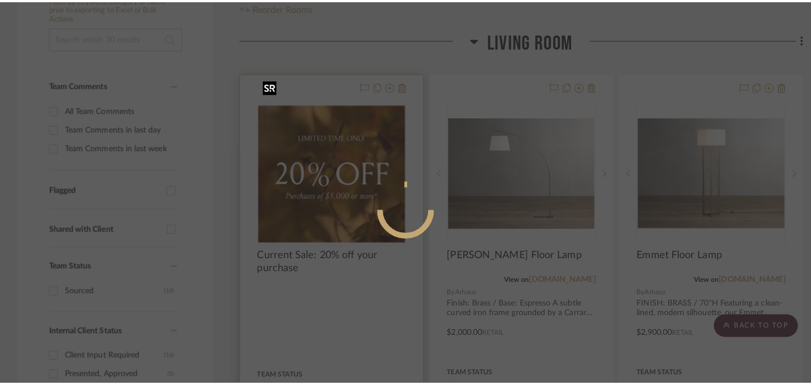
scroll to position [0, 0]
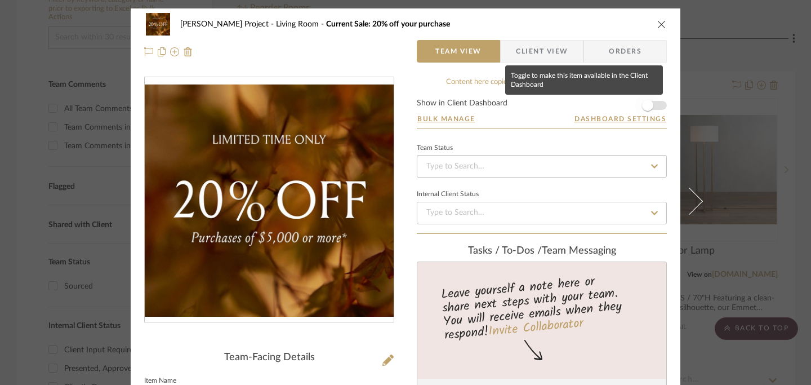
click at [649, 110] on span "button" at bounding box center [647, 105] width 25 height 25
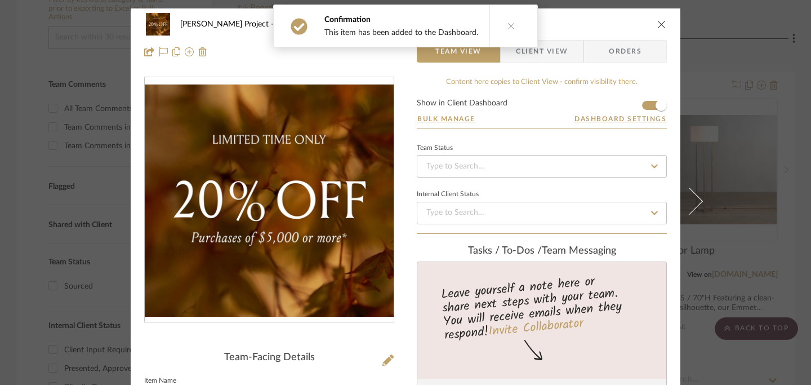
click at [659, 24] on icon "close" at bounding box center [661, 24] width 9 height 9
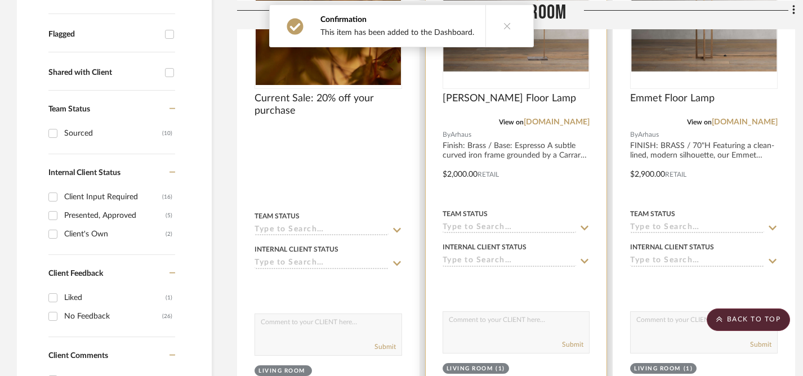
scroll to position [418, 0]
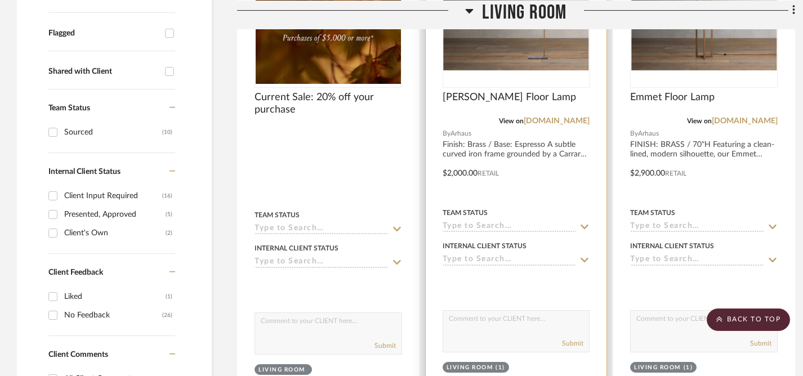
click at [585, 256] on icon at bounding box center [585, 260] width 10 height 9
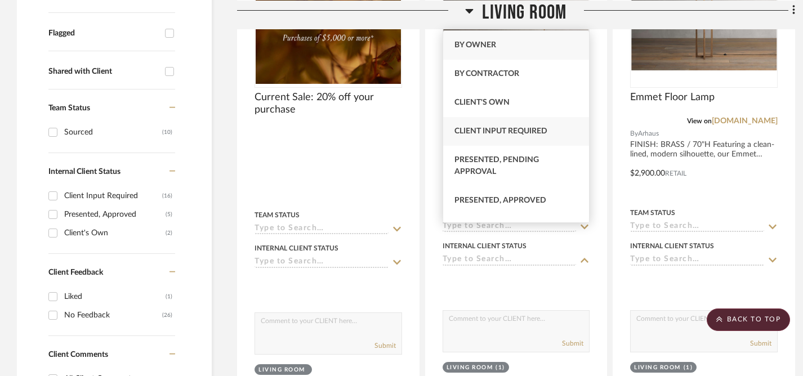
click at [493, 137] on div "Client Input Required" at bounding box center [516, 131] width 146 height 29
type input "[DATE]"
type input "Client Input Required"
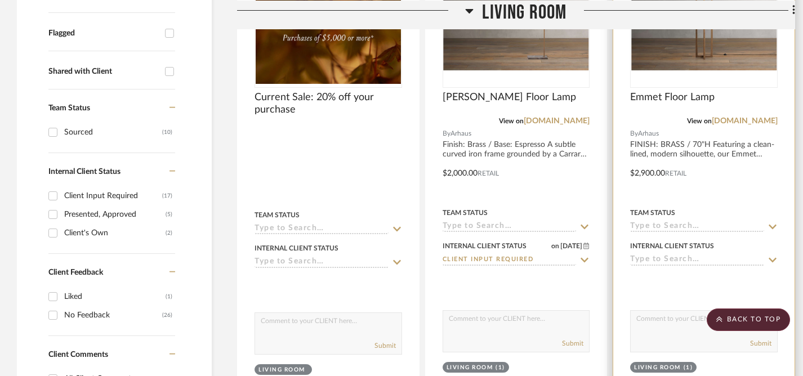
click at [773, 256] on icon at bounding box center [773, 260] width 10 height 9
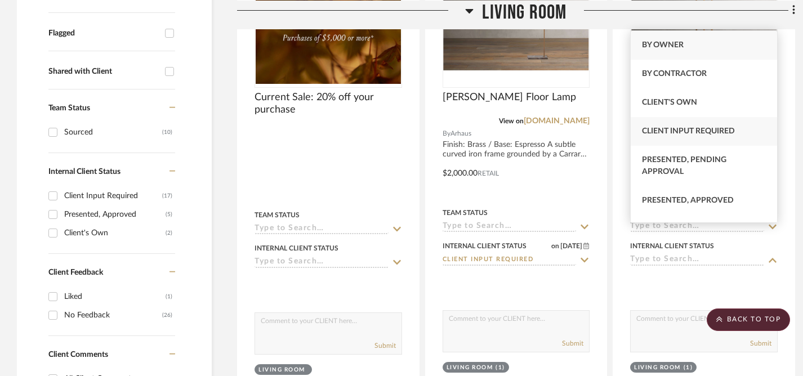
click at [667, 130] on span "Client Input Required" at bounding box center [688, 131] width 93 height 8
type input "[DATE]"
type input "Client Input Required"
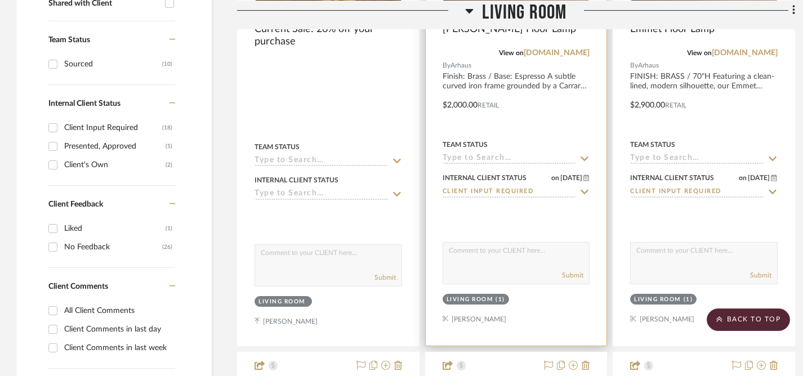
scroll to position [514, 0]
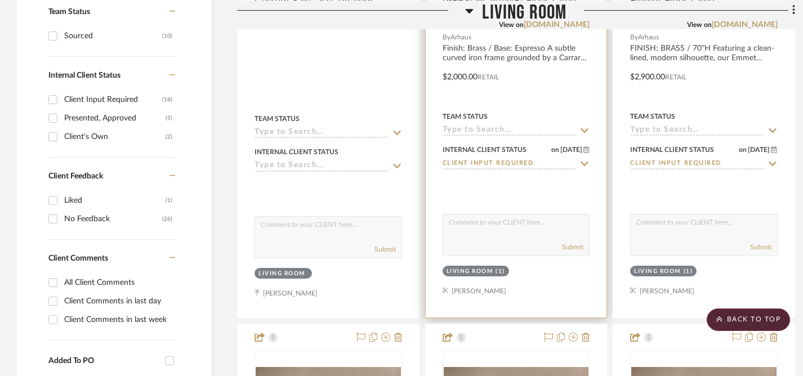
click at [522, 215] on textarea at bounding box center [516, 225] width 146 height 21
type textarea "M"
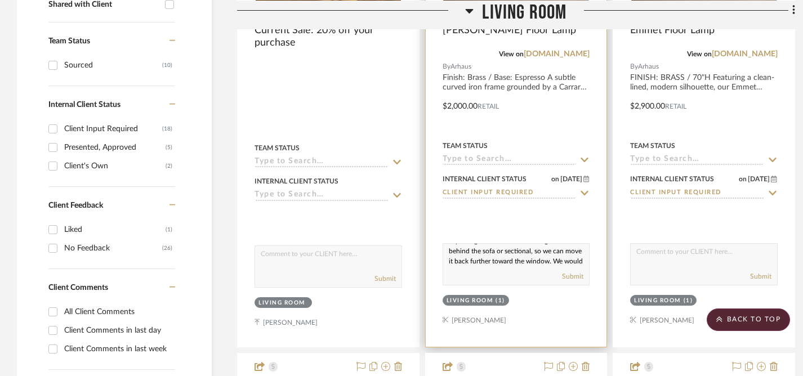
scroll to position [0, 0]
click at [482, 244] on textarea "My thought is to eliminate having a sofa table behind the sofa or sectional, so…" at bounding box center [516, 254] width 146 height 21
click at [510, 244] on textarea "My idea would be is to eliminate having a sofa table behind the sofa or section…" at bounding box center [516, 254] width 146 height 21
click at [511, 244] on textarea "My idea would be is to eliminate having a sofa table behind the sofa or section…" at bounding box center [516, 254] width 146 height 21
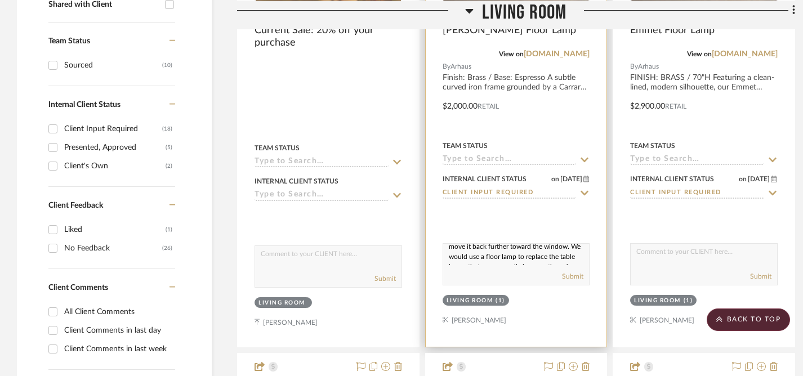
click at [508, 244] on textarea "My idea would be to eliminate having a sofa table behind the sofa or sectional,…" at bounding box center [516, 254] width 146 height 21
click at [449, 244] on textarea "My idea would be to eliminate having a sofa table behind the sofa or sectional,…" at bounding box center [516, 254] width 146 height 21
drag, startPoint x: 449, startPoint y: 224, endPoint x: 497, endPoint y: 241, distance: 51.3
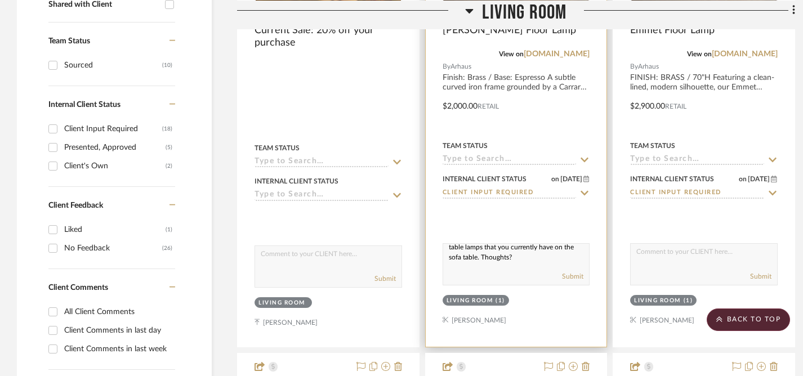
click at [497, 243] on div "My idea would be to eliminate having a sofa table behind the sofa or sectional,…" at bounding box center [517, 264] width 148 height 42
type textarea "My idea would be to eliminate having a sofa table behind the sofa or sectional,…"
click at [577, 272] on button "Submit" at bounding box center [572, 277] width 21 height 10
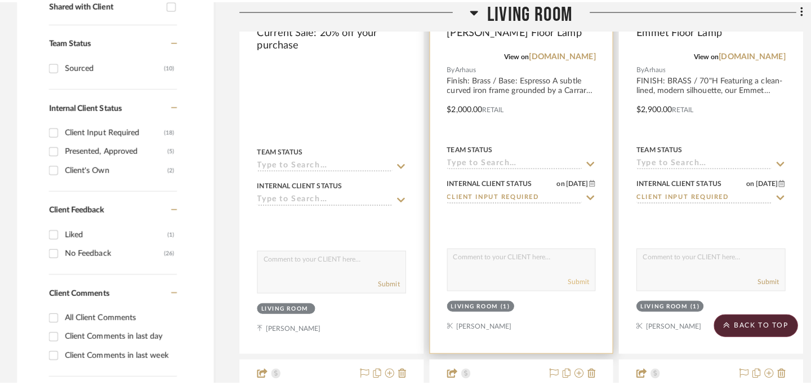
scroll to position [0, 0]
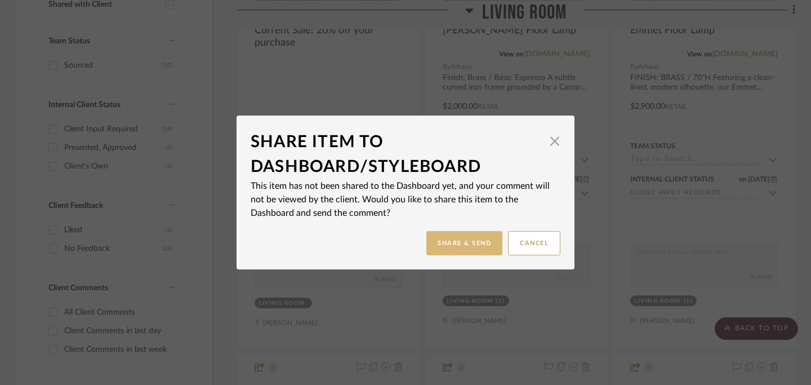
click at [478, 241] on button "Share & Send" at bounding box center [464, 243] width 76 height 24
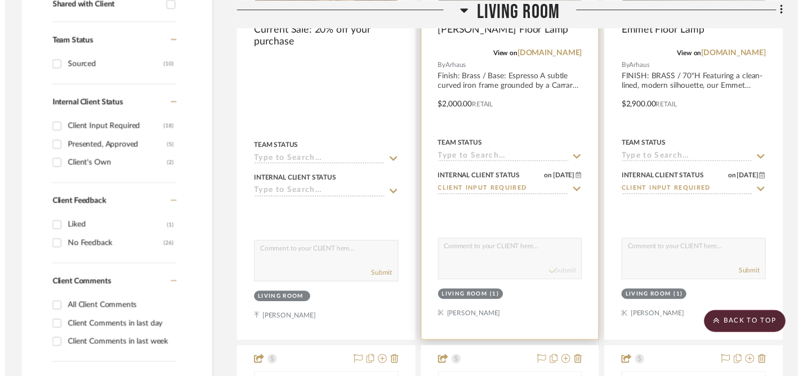
scroll to position [485, 0]
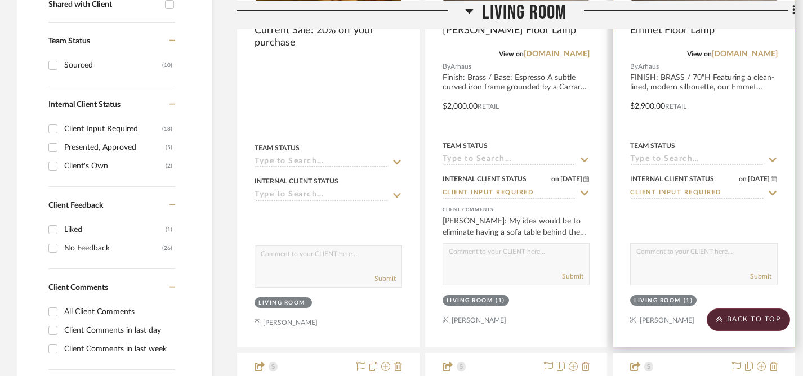
click at [660, 244] on textarea at bounding box center [704, 254] width 146 height 21
paste textarea "My idea would be to eliminate having a sofa table behind the sofa or sectional,…"
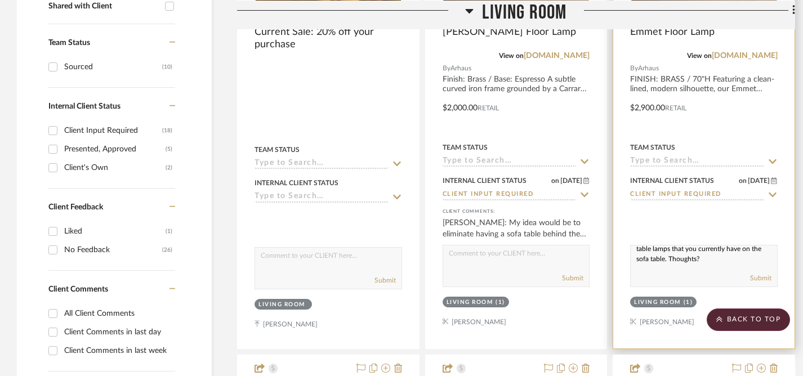
scroll to position [614, 0]
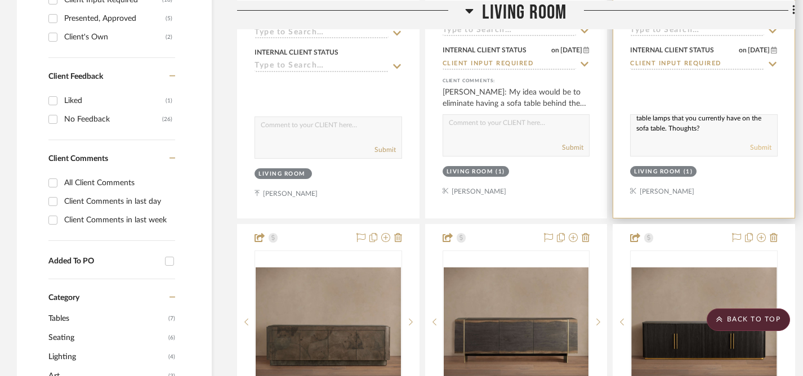
type textarea "My idea would be to eliminate having a sofa table behind the sofa or sectional,…"
click at [761, 143] on button "Submit" at bounding box center [760, 148] width 21 height 10
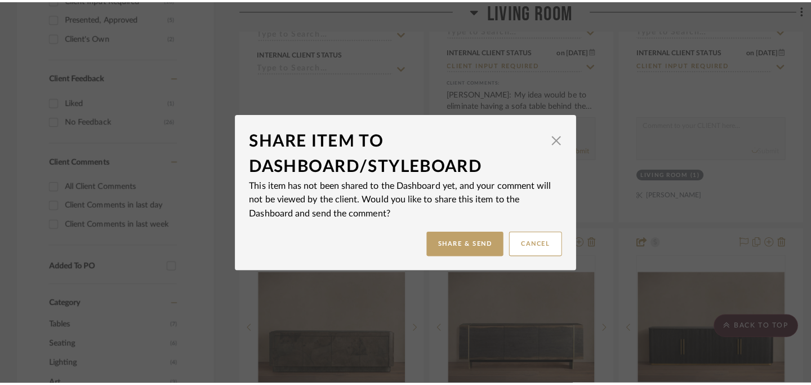
scroll to position [0, 0]
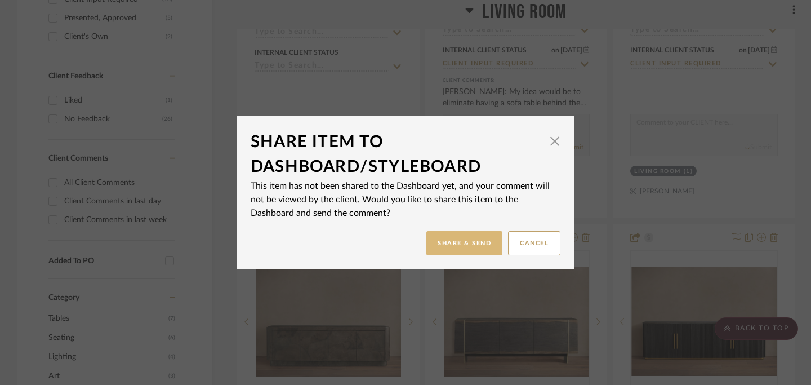
click at [451, 239] on button "Share & Send" at bounding box center [464, 243] width 76 height 24
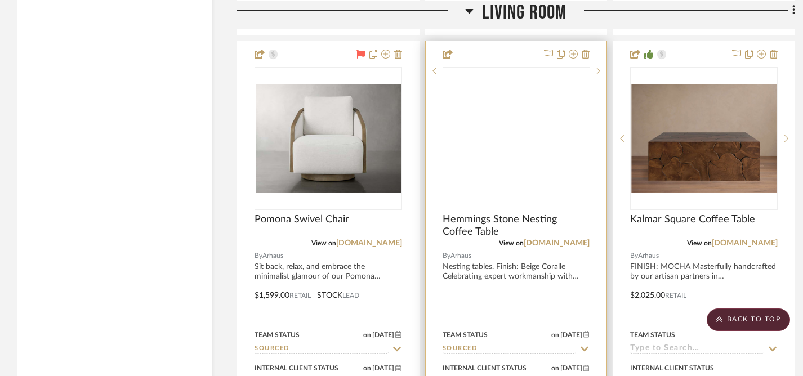
scroll to position [2789, 0]
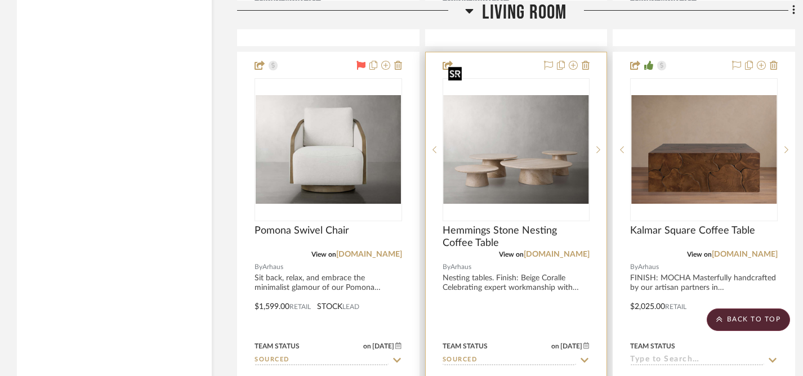
click at [522, 142] on img "0" at bounding box center [516, 149] width 145 height 109
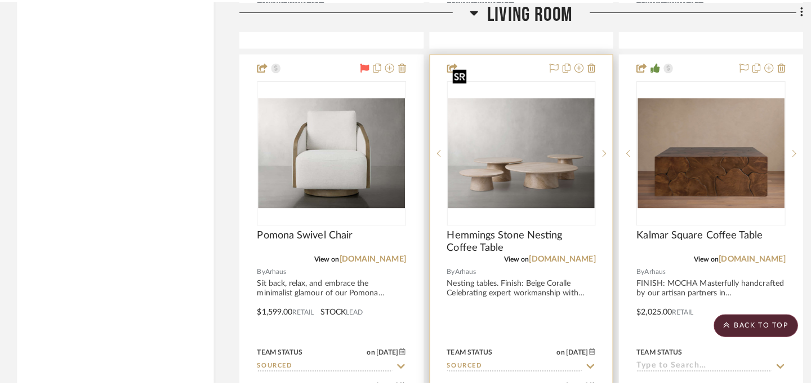
scroll to position [0, 0]
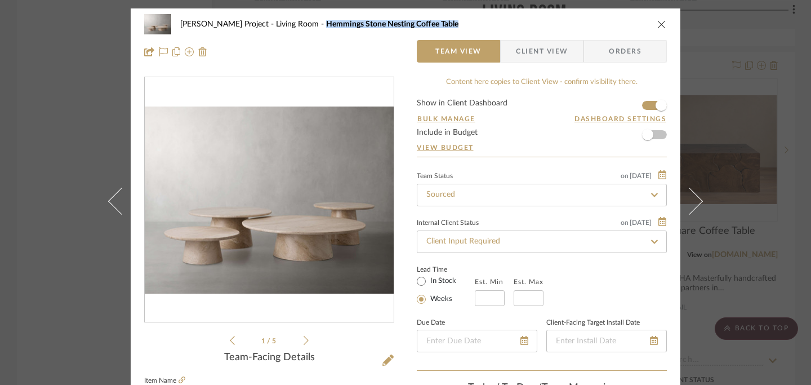
drag, startPoint x: 296, startPoint y: 25, endPoint x: 433, endPoint y: 30, distance: 137.0
click at [433, 30] on div "[PERSON_NAME] Project Living Room Hemmings Stone Nesting Coffee Table" at bounding box center [405, 24] width 523 height 23
copy span "Hemmings Stone Nesting Coffee Table"
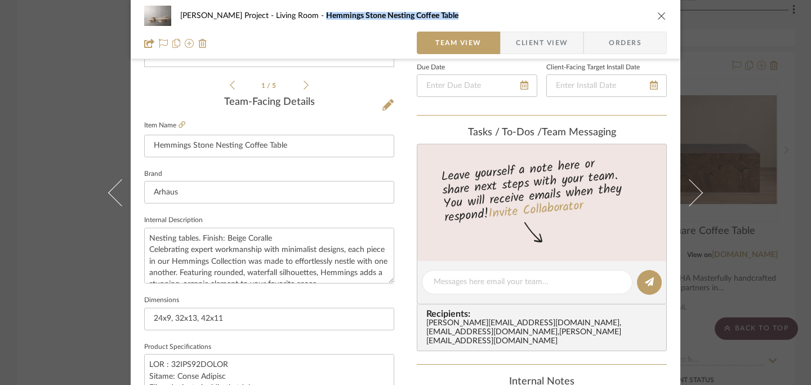
scroll to position [256, 0]
drag, startPoint x: 199, startPoint y: 238, endPoint x: 270, endPoint y: 237, distance: 71.0
click at [270, 237] on textarea "Nesting tables. Finish: Beige Coralle Celebrating expert workmanship with minim…" at bounding box center [269, 254] width 250 height 56
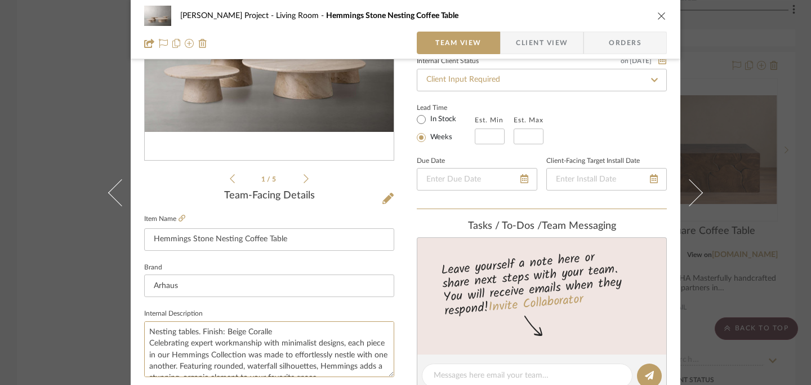
scroll to position [153, 0]
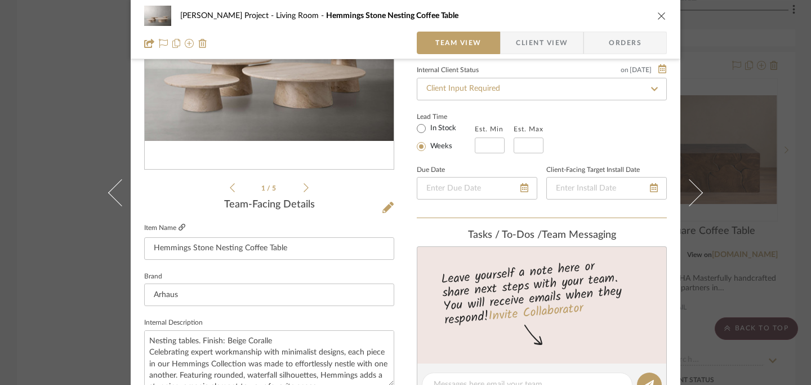
click at [180, 228] on icon at bounding box center [182, 227] width 7 height 7
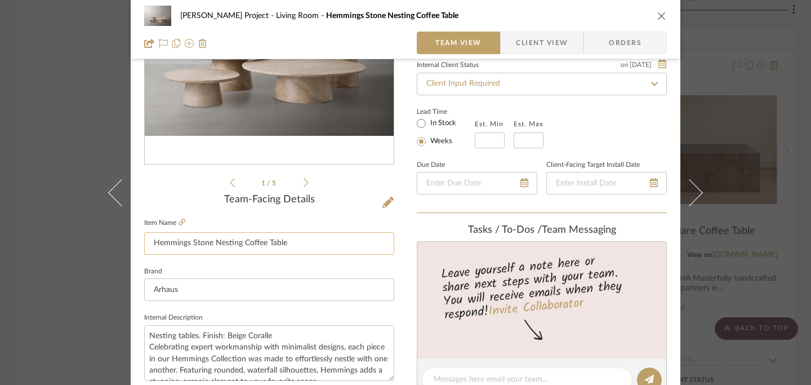
scroll to position [0, 0]
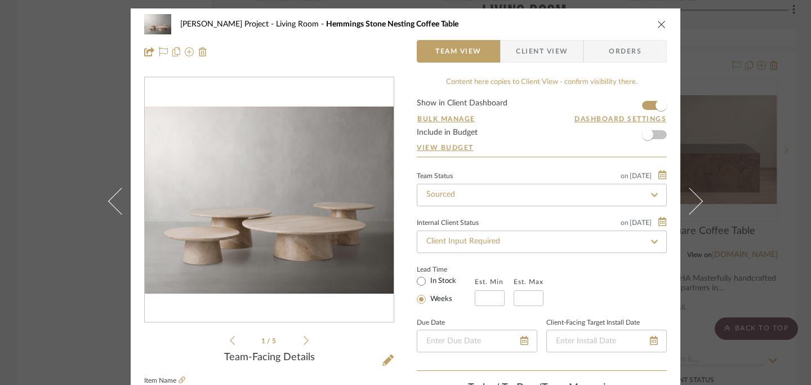
click at [657, 25] on icon "close" at bounding box center [661, 24] width 9 height 9
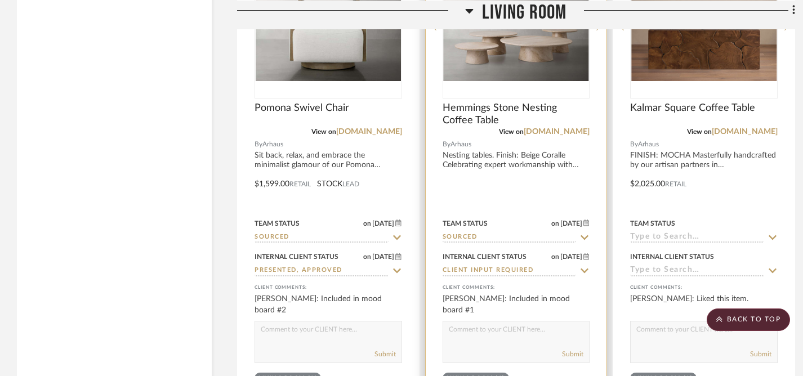
scroll to position [2932, 0]
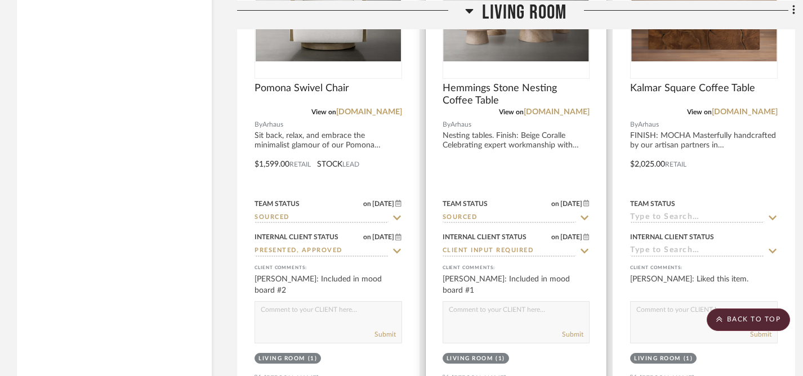
click at [505, 302] on textarea at bounding box center [516, 312] width 146 height 21
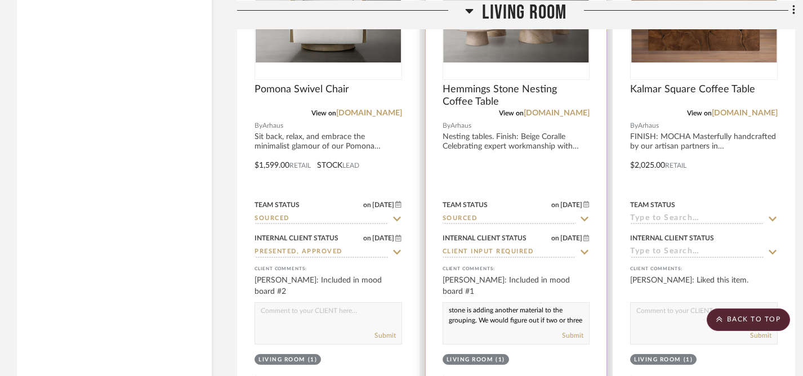
scroll to position [55, 0]
drag, startPoint x: 448, startPoint y: 279, endPoint x: 483, endPoint y: 302, distance: 41.7
click at [483, 302] on div "I really love the idea of these stone nesting tables! They are lighter in color…" at bounding box center [517, 323] width 148 height 42
paste textarea "’m really loving these stone nesting tables! The lighter color pops against the…"
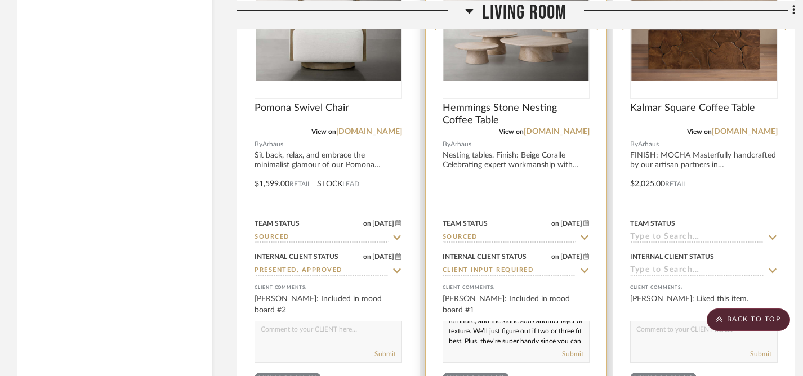
scroll to position [26, 0]
click at [507, 322] on textarea "I’m really loving these stone nesting tables! The lighter color pops against th…" at bounding box center [516, 332] width 146 height 21
click at [496, 322] on textarea "I’m really loving these stone nesting tables! The lighter color pops against th…" at bounding box center [516, 332] width 146 height 21
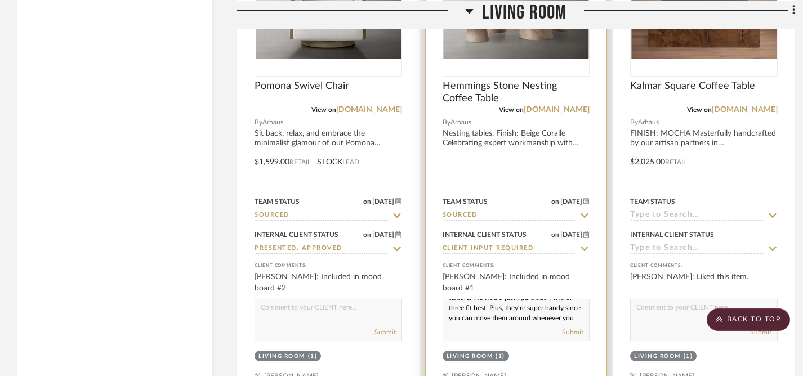
scroll to position [55, 0]
type textarea "I’m really loving these stone nesting tables! The lighter color pops against th…"
click at [572, 327] on button "Submit" at bounding box center [572, 332] width 21 height 10
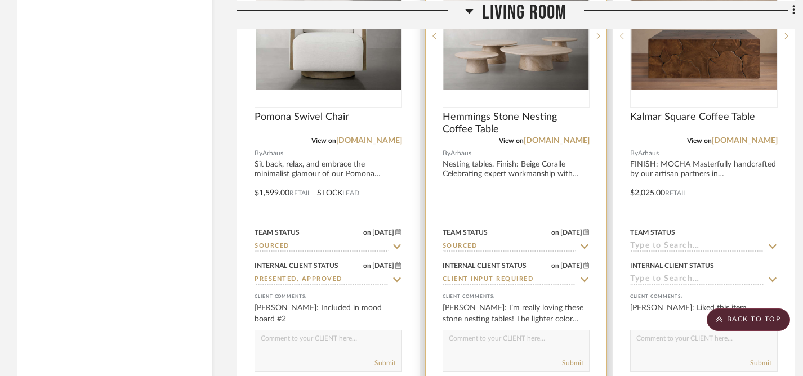
scroll to position [2750, 0]
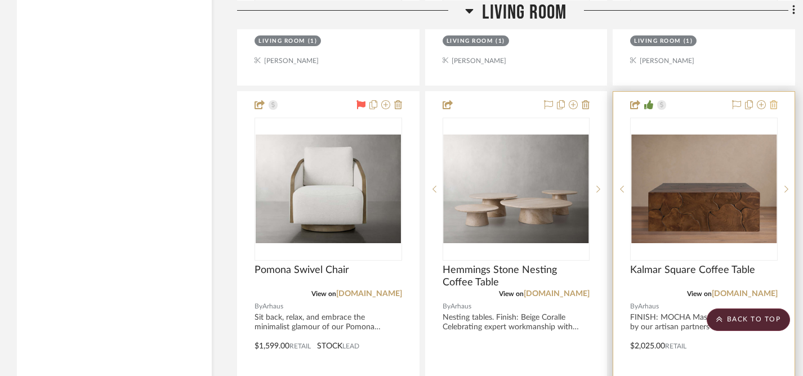
click at [775, 100] on icon at bounding box center [774, 104] width 8 height 9
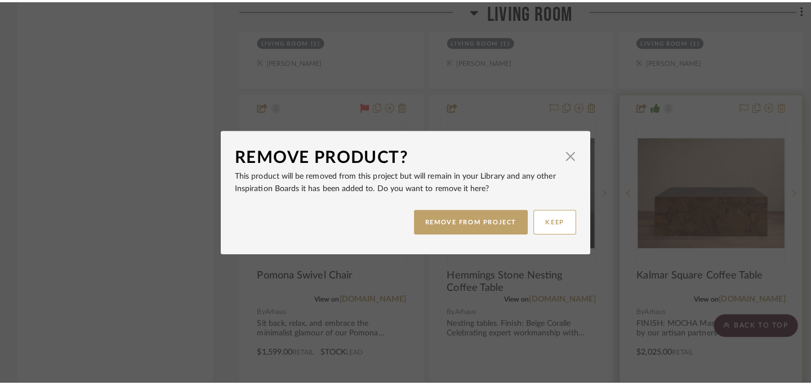
scroll to position [0, 0]
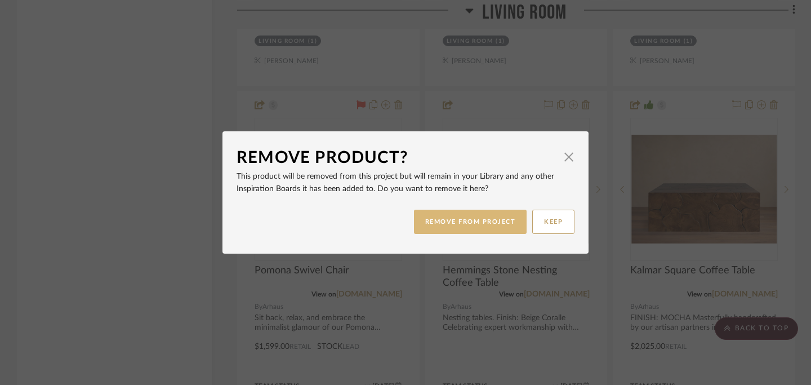
click at [503, 218] on button "REMOVE FROM PROJECT" at bounding box center [470, 222] width 113 height 24
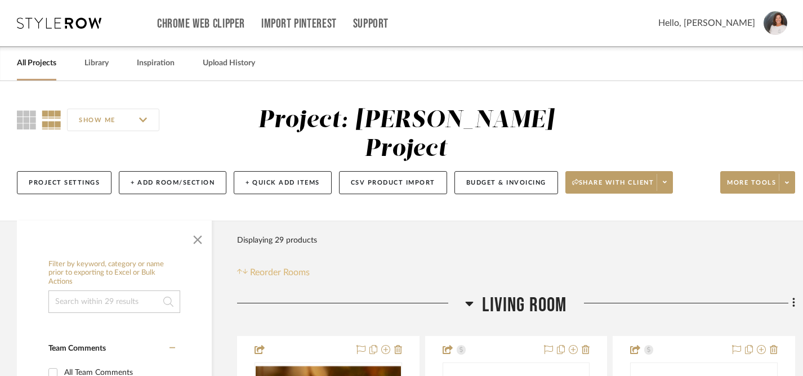
click at [284, 266] on span "Reorder Rooms" at bounding box center [280, 273] width 60 height 14
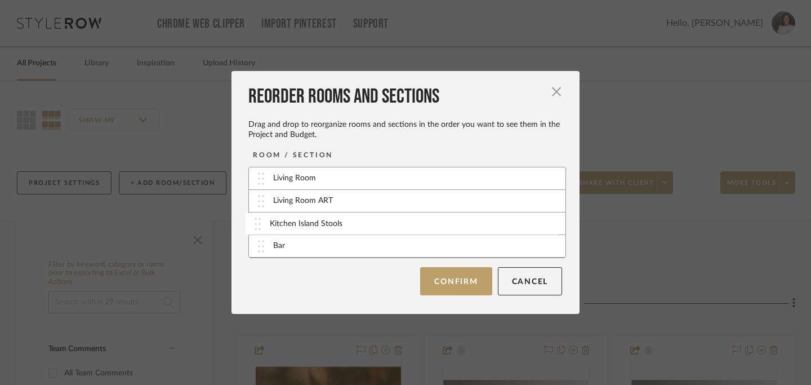
drag, startPoint x: 256, startPoint y: 250, endPoint x: 257, endPoint y: 228, distance: 22.6
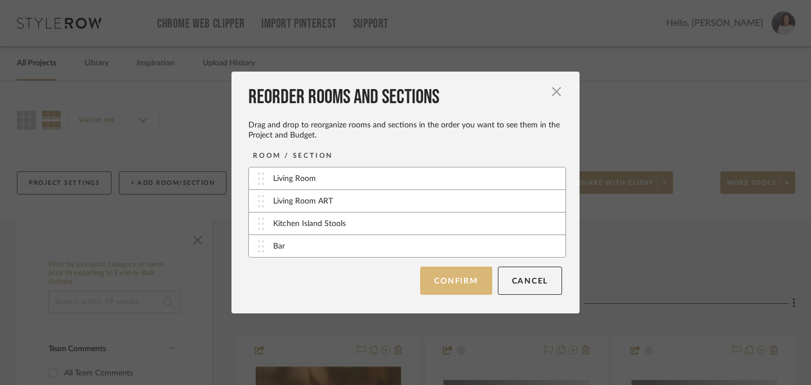
click at [452, 278] on button "Confirm" at bounding box center [456, 280] width 72 height 28
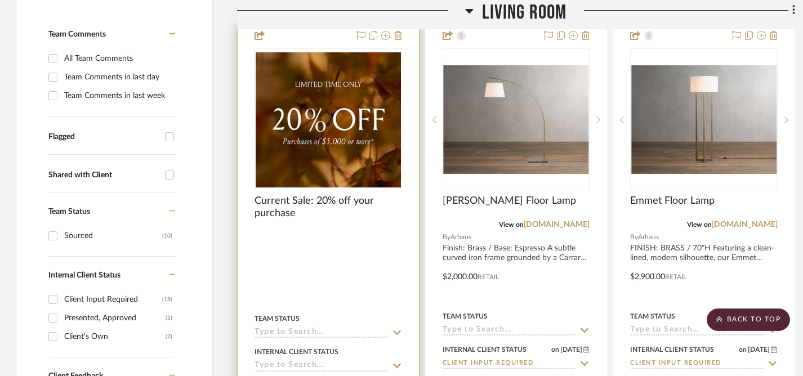
scroll to position [304, 0]
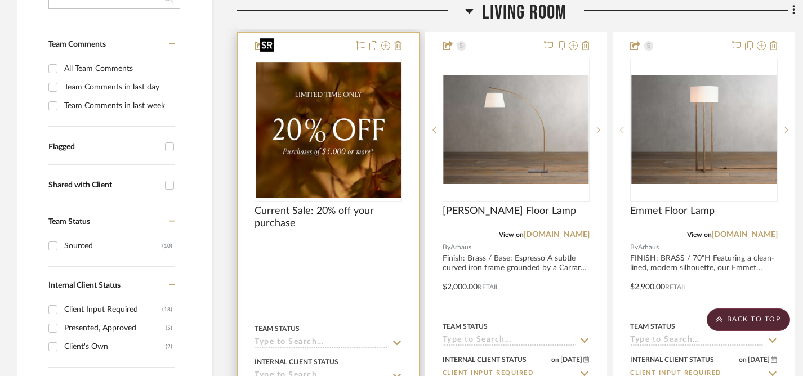
click at [333, 148] on img "0" at bounding box center [328, 130] width 145 height 136
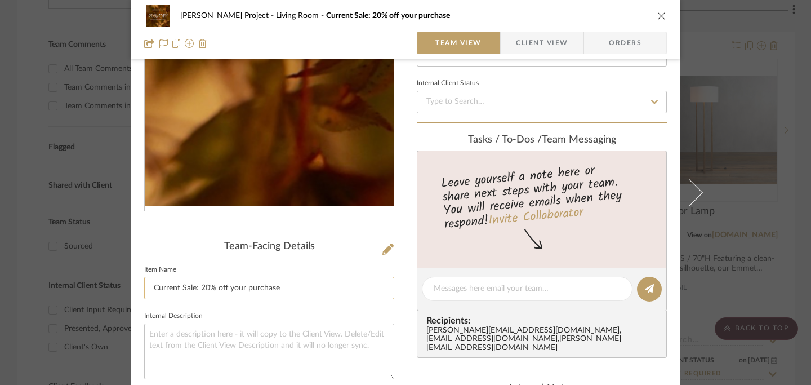
scroll to position [141, 0]
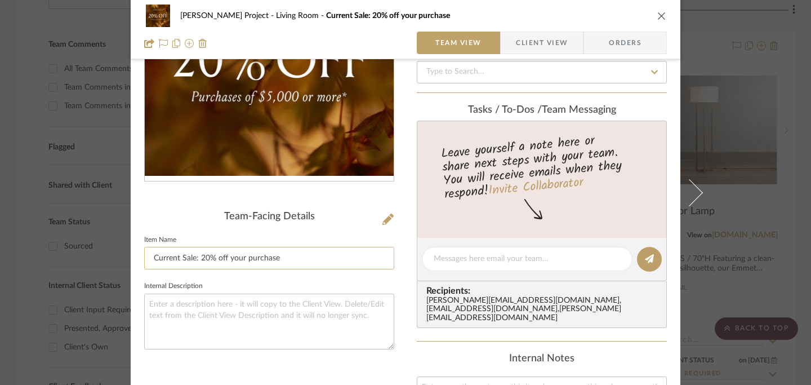
click at [149, 257] on input "Current Sale: 20% off your purchase" at bounding box center [269, 258] width 250 height 23
type input "Arhaus Current Sale: 20% off your purchase"
click at [657, 16] on icon "close" at bounding box center [661, 15] width 9 height 9
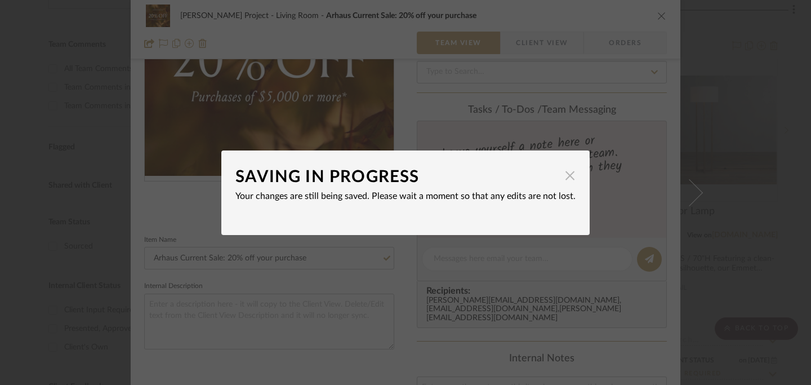
click at [566, 175] on span "button" at bounding box center [570, 175] width 23 height 23
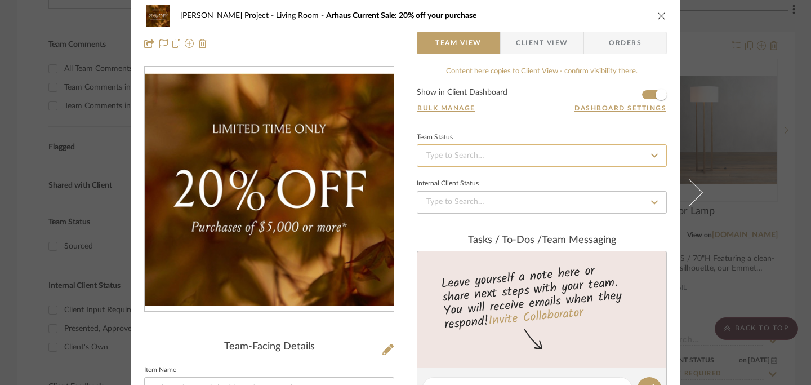
scroll to position [0, 0]
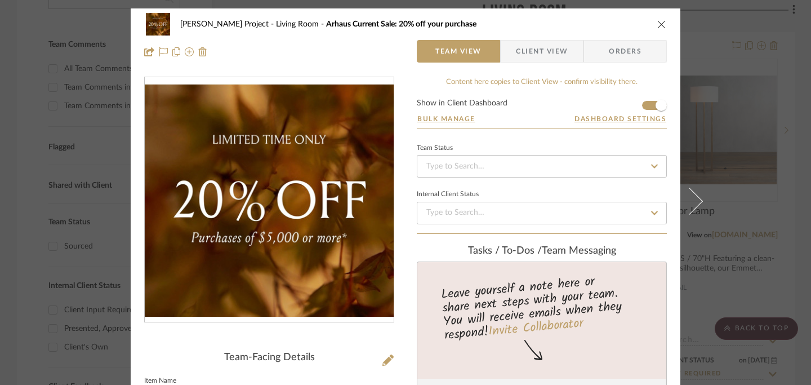
click at [658, 23] on icon "close" at bounding box center [661, 24] width 9 height 9
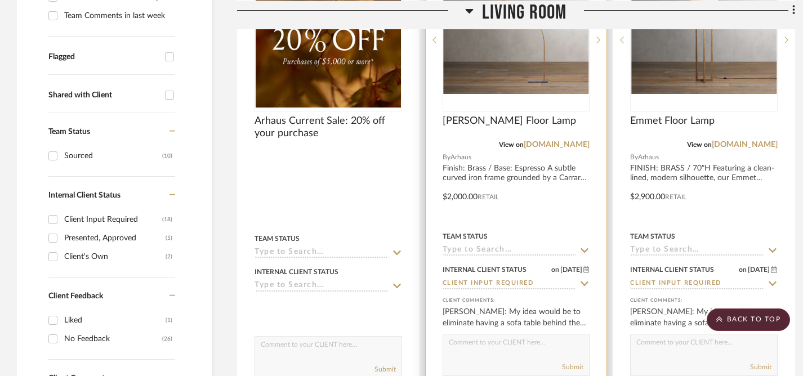
scroll to position [387, 0]
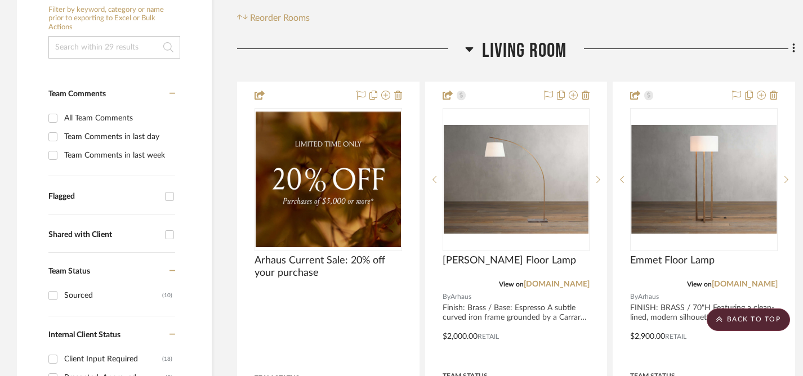
scroll to position [94, 0]
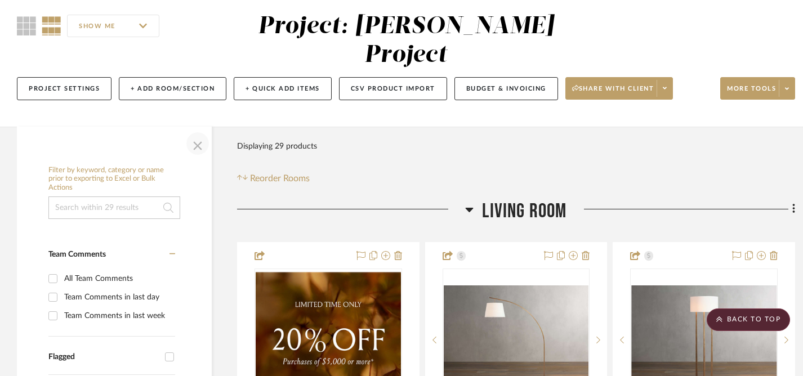
click at [198, 130] on span "button" at bounding box center [197, 143] width 27 height 27
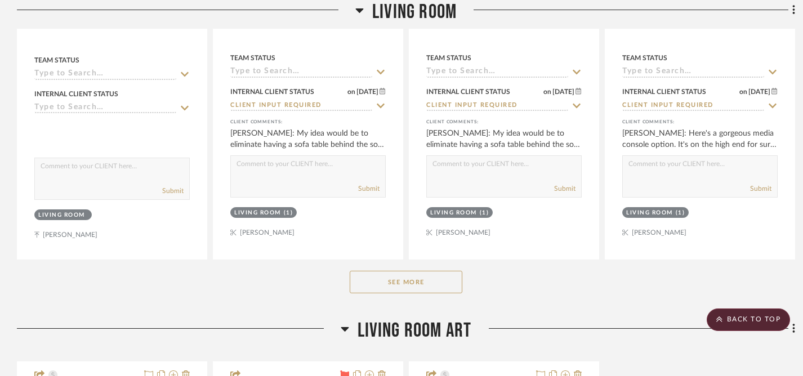
scroll to position [574, 0]
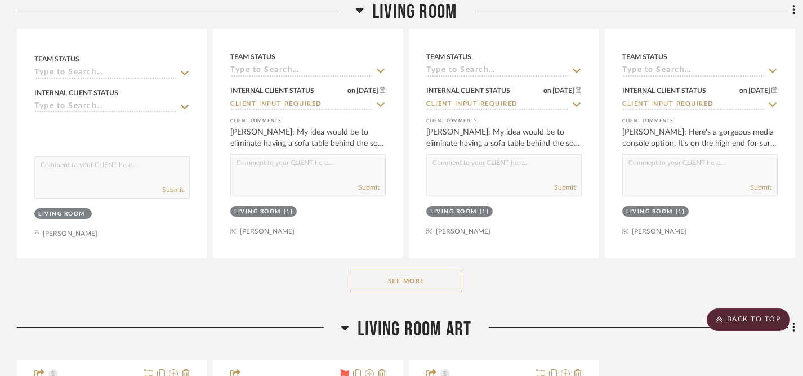
click at [417, 270] on button "See More" at bounding box center [406, 281] width 113 height 23
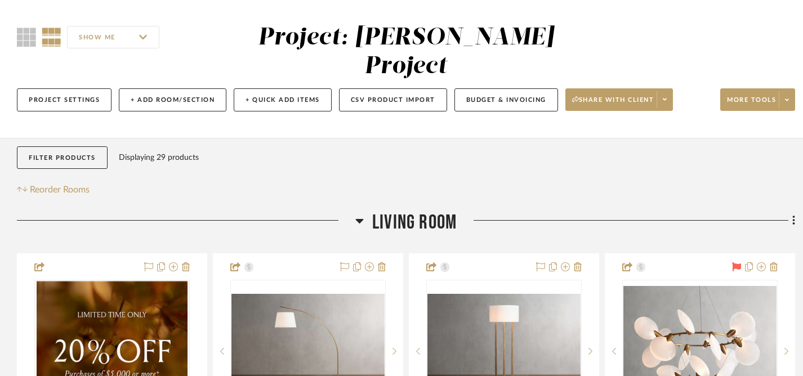
scroll to position [0, 0]
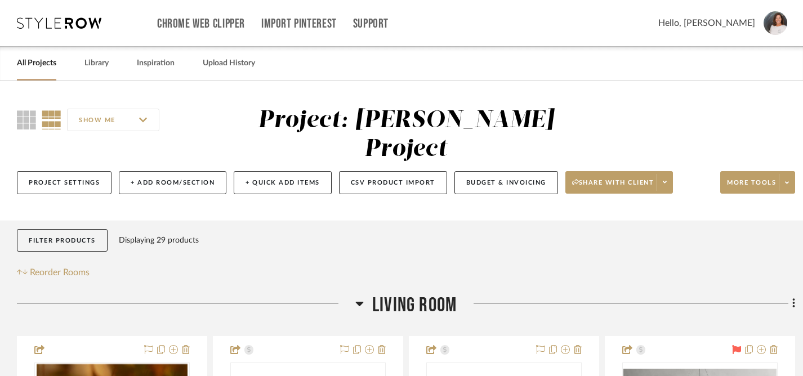
drag, startPoint x: 495, startPoint y: 98, endPoint x: 769, endPoint y: 1, distance: 291.1
